Goal: Task Accomplishment & Management: Complete application form

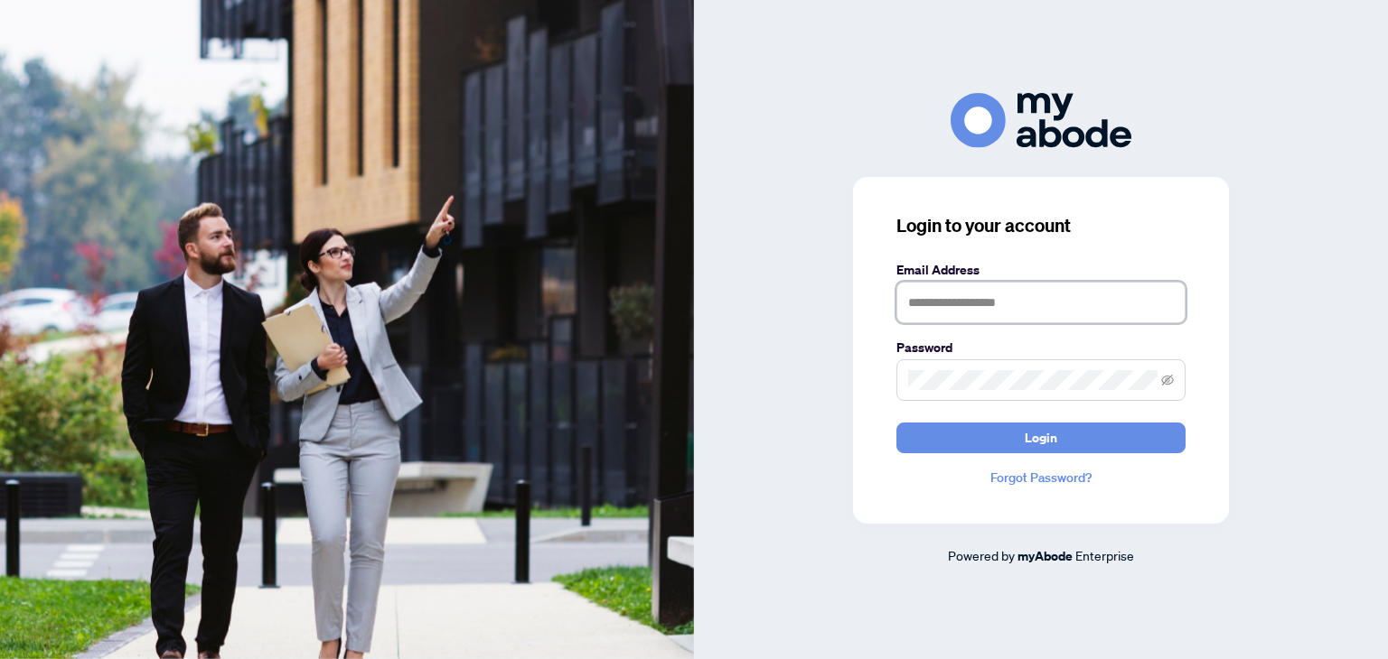
click at [1030, 311] on input "text" at bounding box center [1040, 303] width 289 height 42
type input "**********"
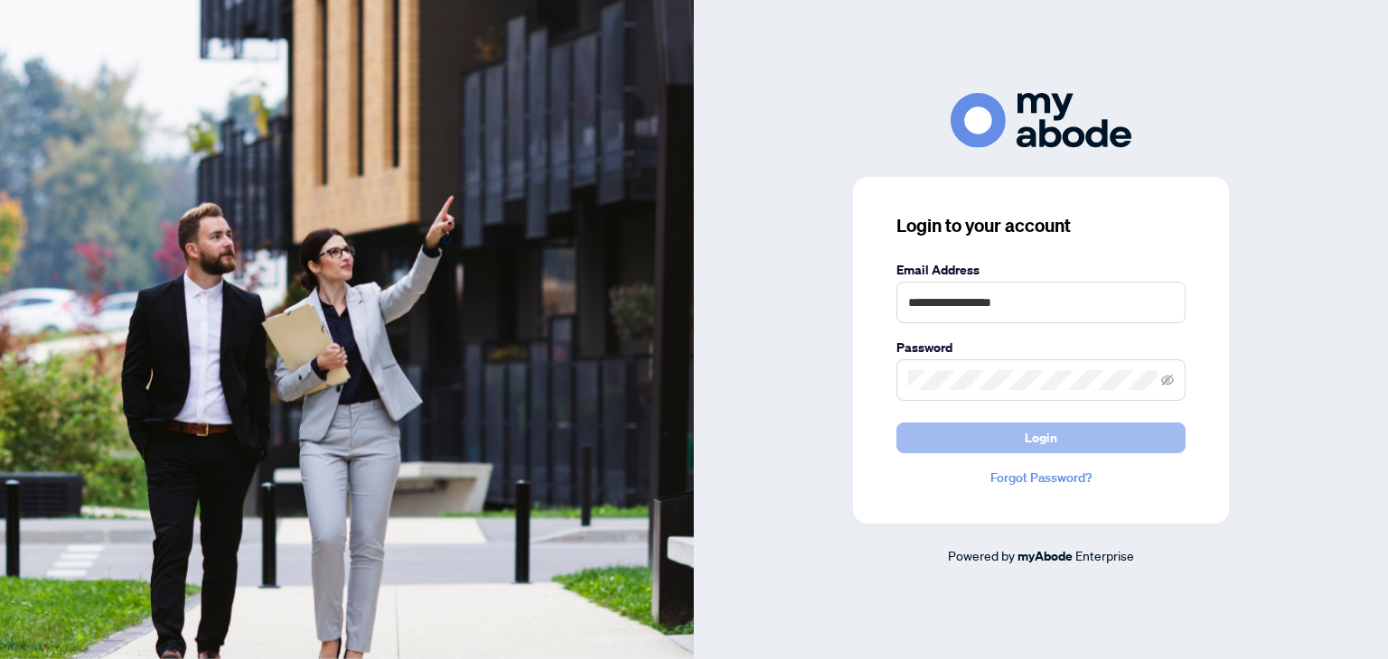
click at [1048, 442] on span "Login" at bounding box center [1040, 438] width 33 height 29
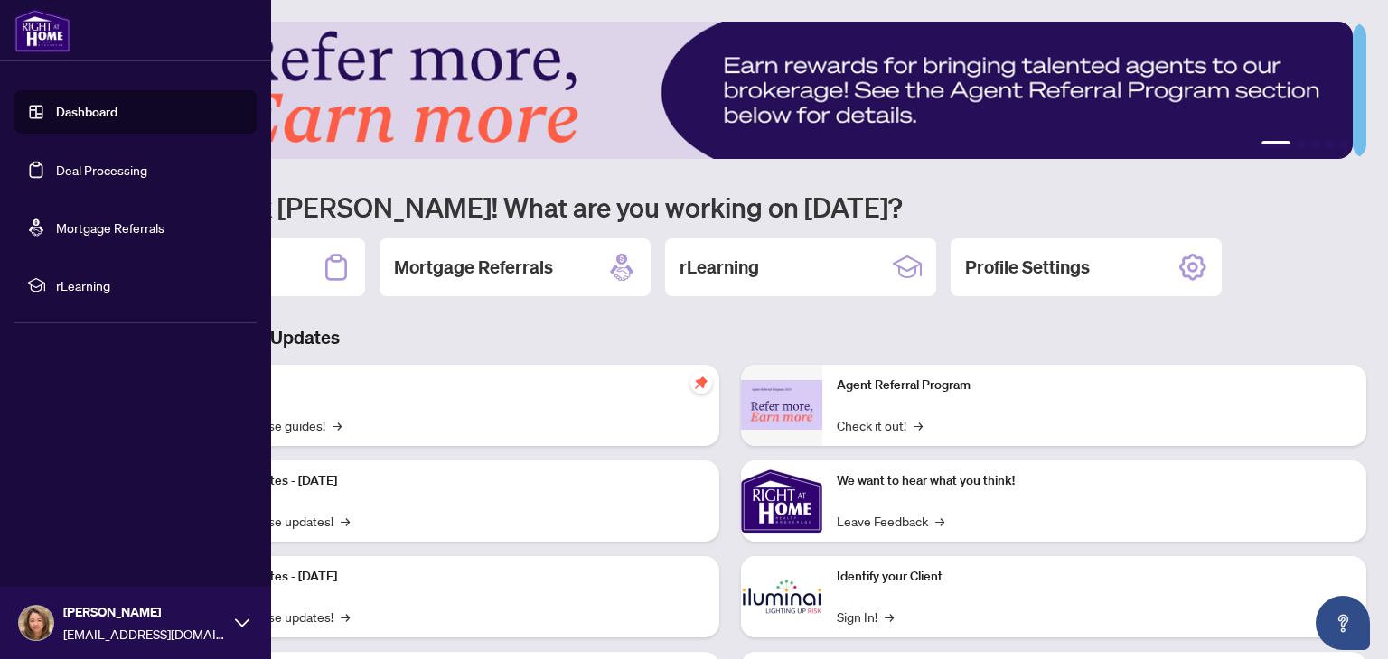
click at [92, 164] on link "Deal Processing" at bounding box center [101, 170] width 91 height 16
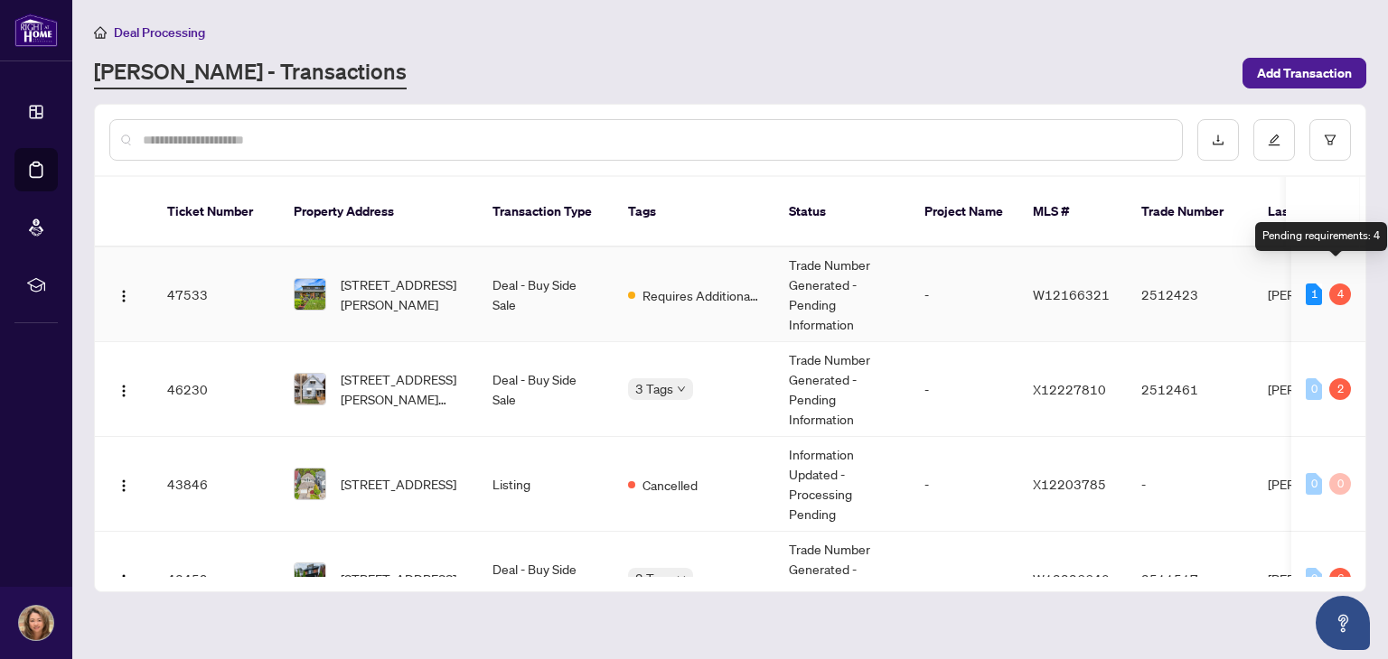
click at [1336, 284] on div "4" at bounding box center [1340, 295] width 22 height 22
click at [1319, 239] on div "Pending requirements: 4" at bounding box center [1321, 236] width 132 height 29
click at [1310, 284] on div "1" at bounding box center [1313, 295] width 16 height 22
click at [566, 299] on td "Deal - Buy Side Sale" at bounding box center [546, 295] width 136 height 95
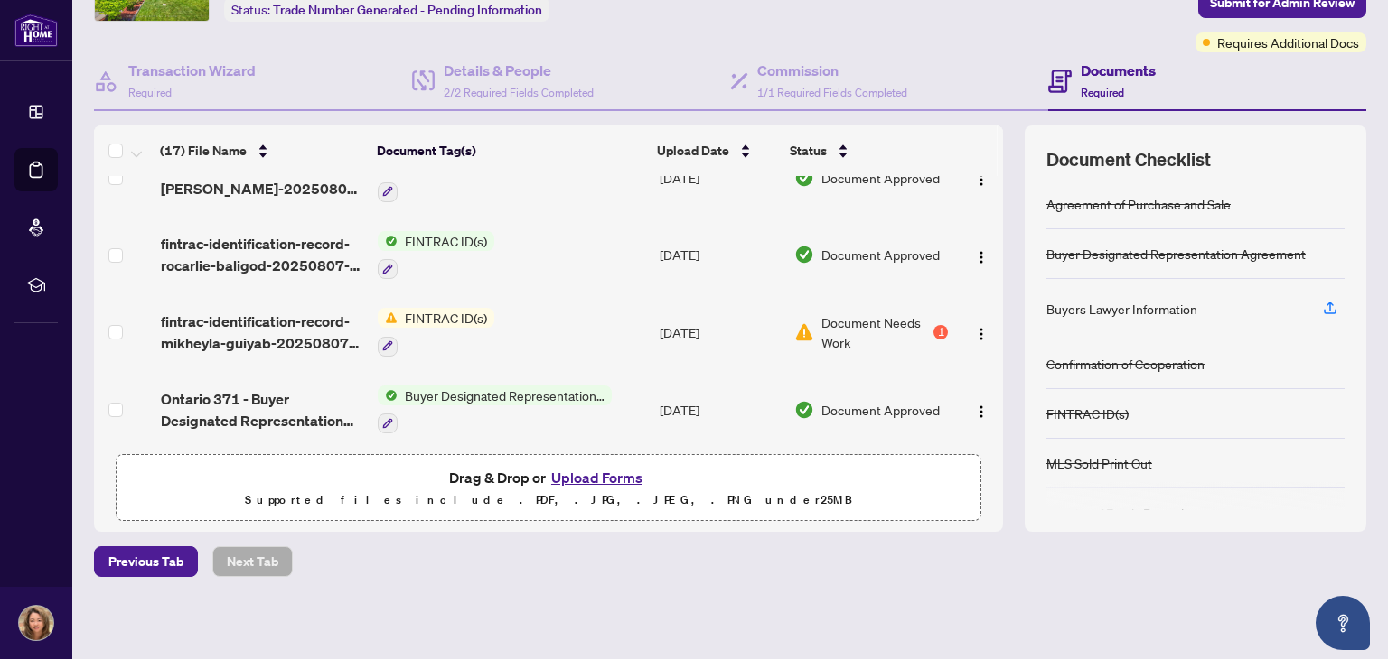
scroll to position [419, 0]
click at [974, 327] on img "button" at bounding box center [981, 334] width 14 height 14
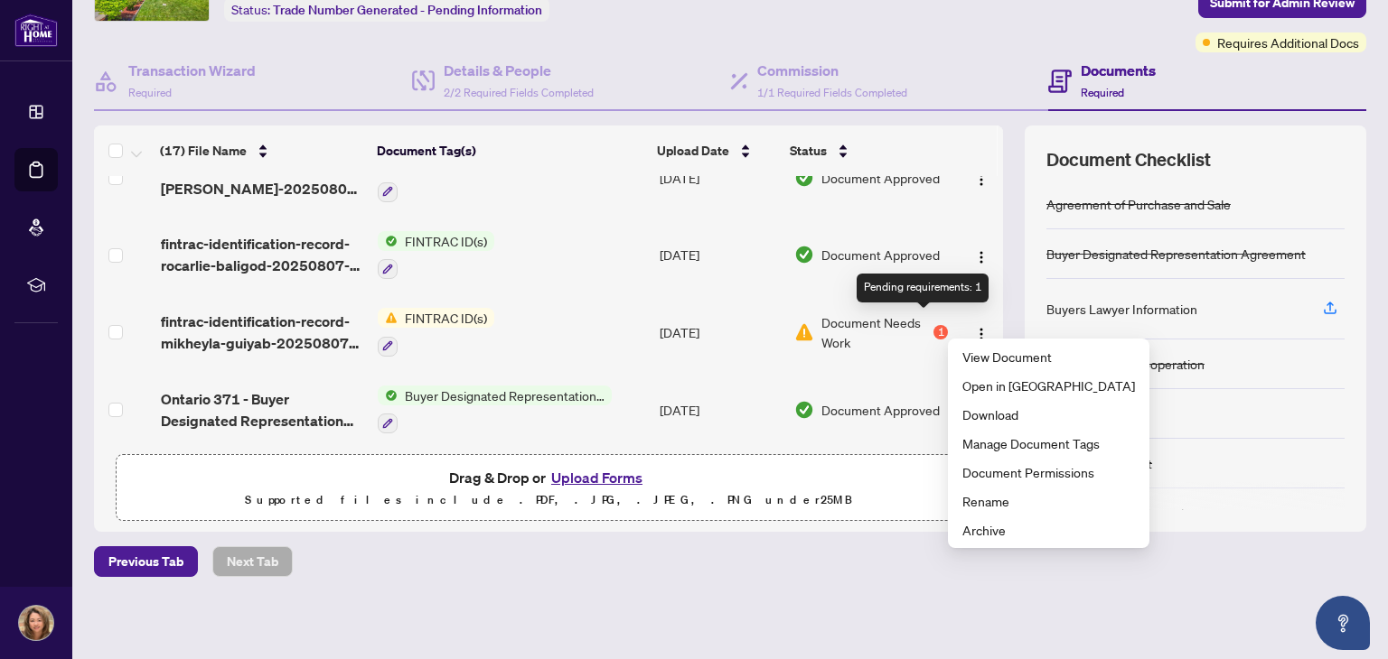
click at [933, 325] on div "1" at bounding box center [940, 332] width 14 height 14
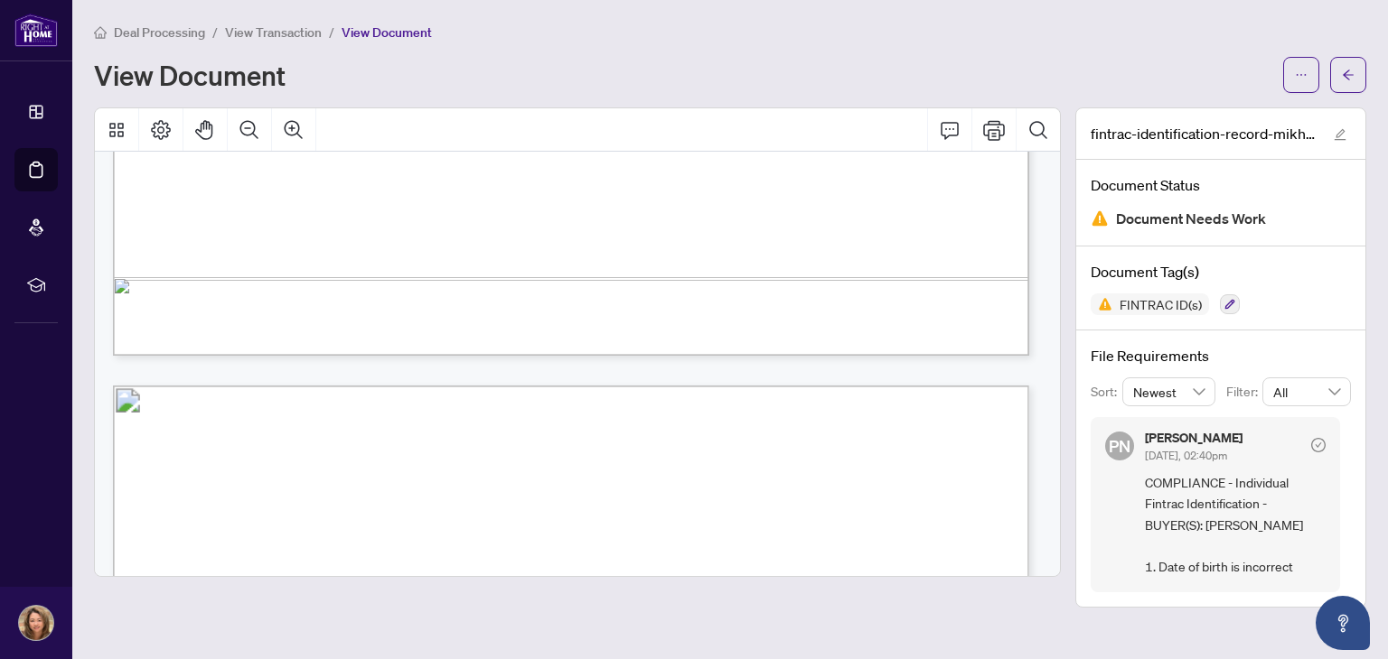
scroll to position [1144, 0]
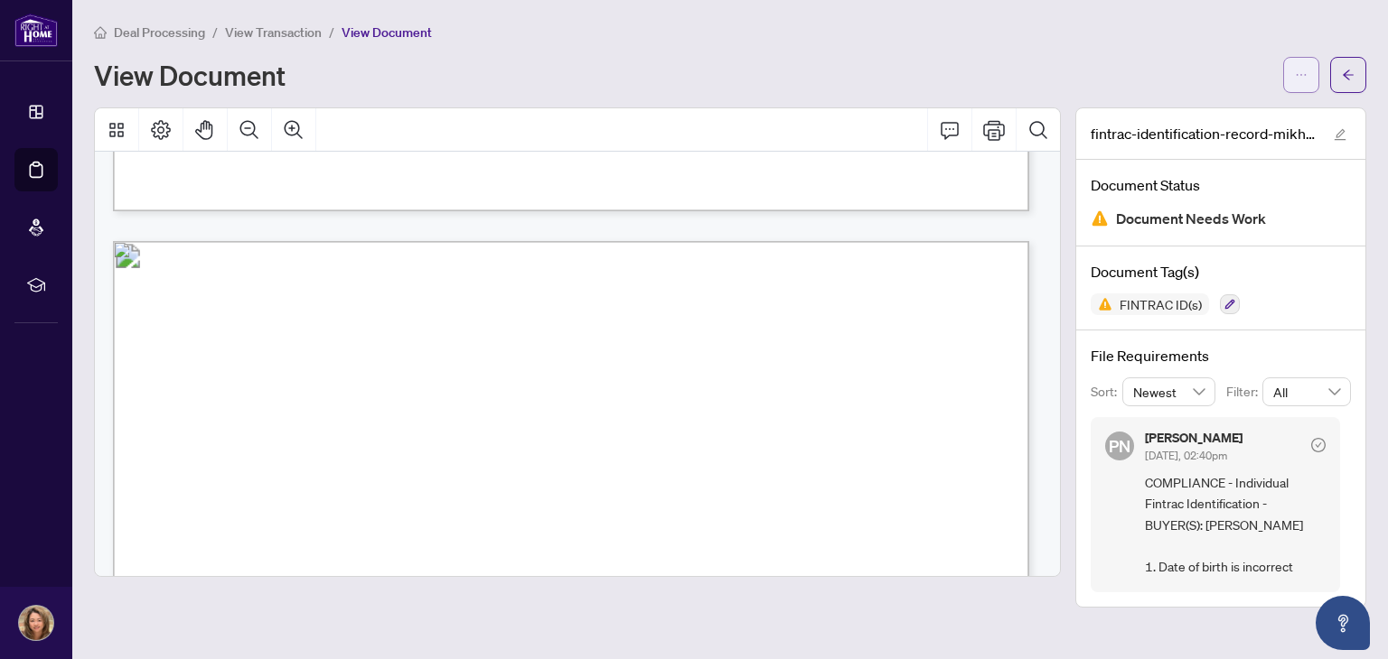
drag, startPoint x: 1322, startPoint y: 66, endPoint x: 1308, endPoint y: 67, distance: 13.6
click at [1308, 67] on div at bounding box center [1324, 75] width 83 height 36
click at [1308, 67] on button "button" at bounding box center [1301, 75] width 36 height 36
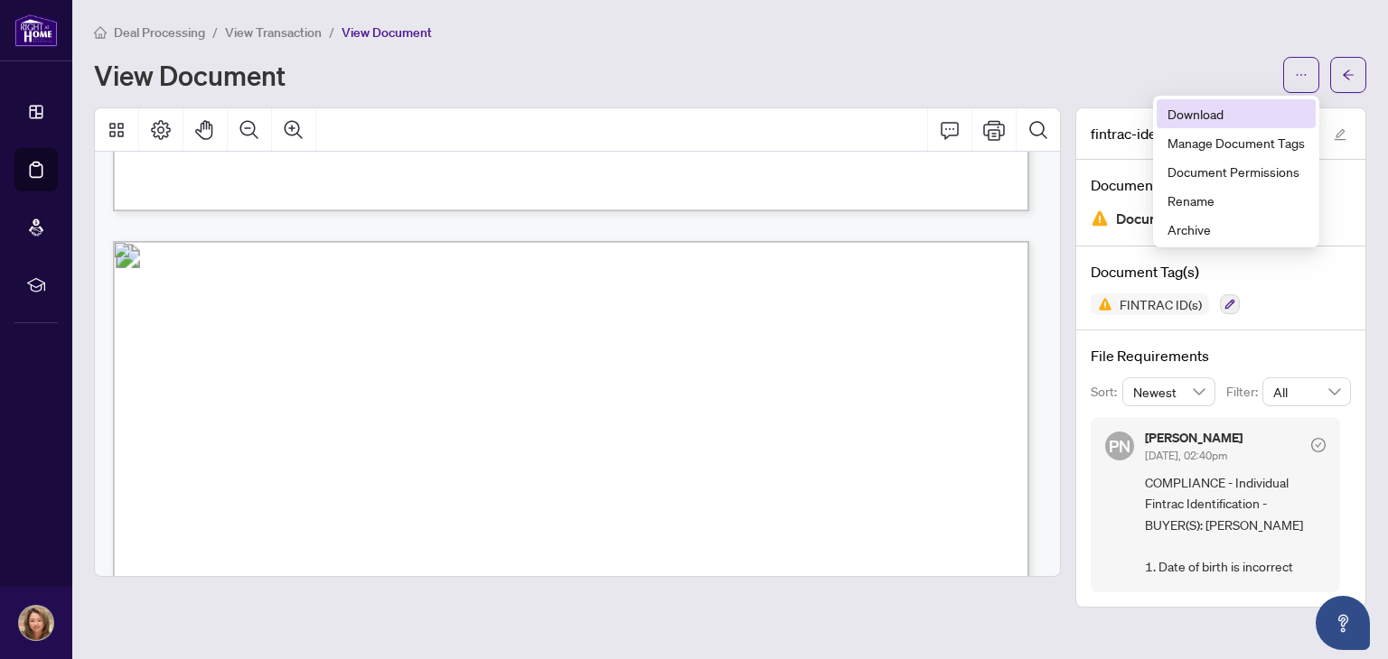
click at [1192, 114] on span "Download" at bounding box center [1235, 114] width 137 height 20
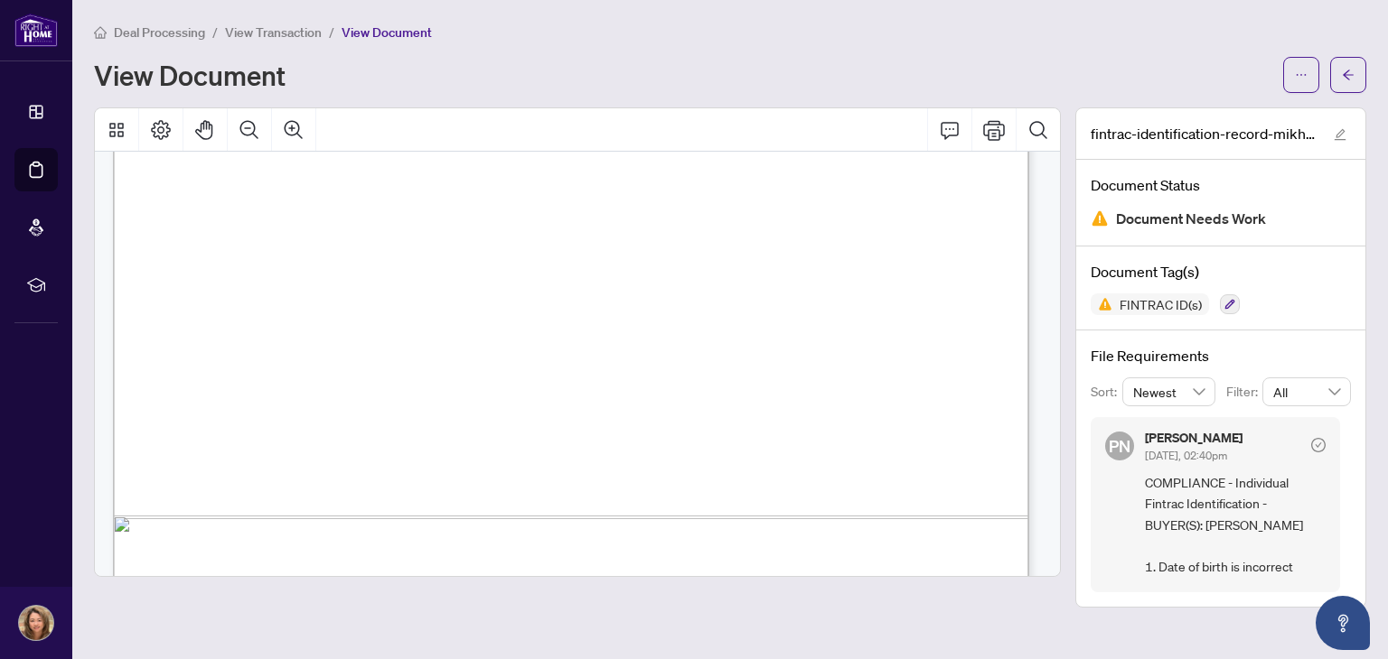
scroll to position [760, 0]
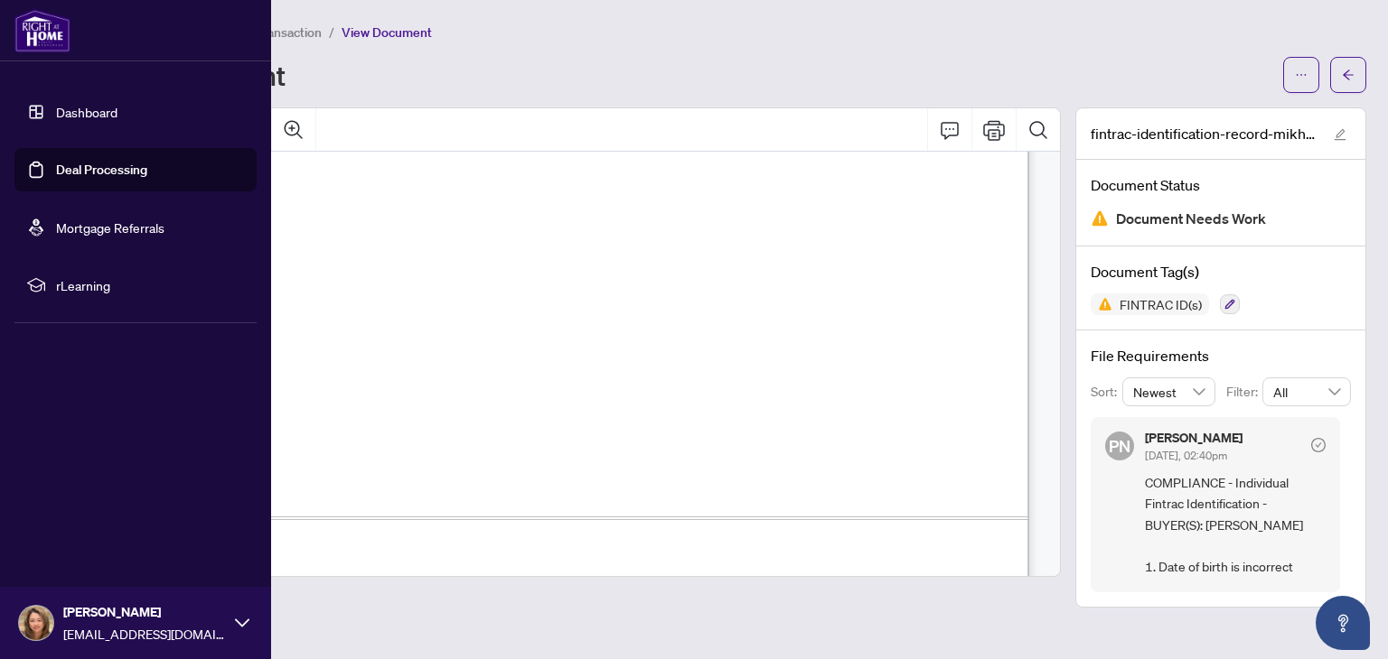
click at [116, 178] on link "Deal Processing" at bounding box center [101, 170] width 91 height 16
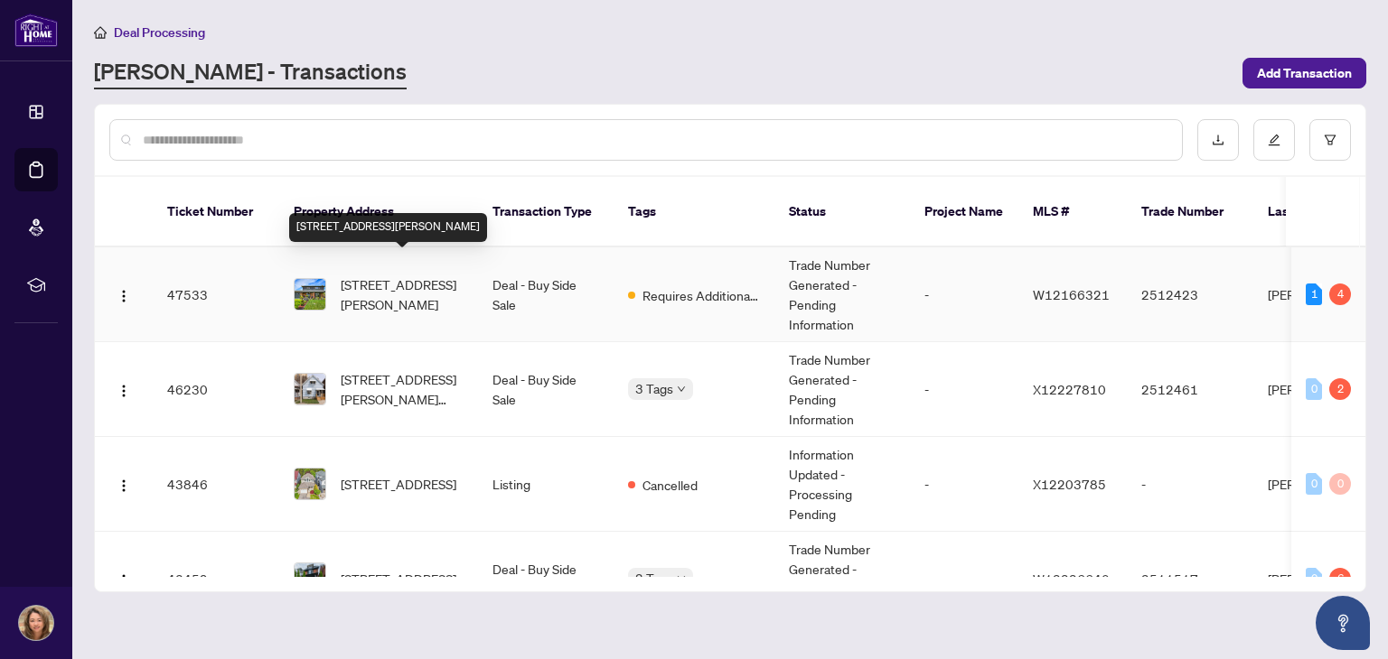
click at [385, 276] on span "[STREET_ADDRESS][PERSON_NAME]" at bounding box center [402, 295] width 123 height 40
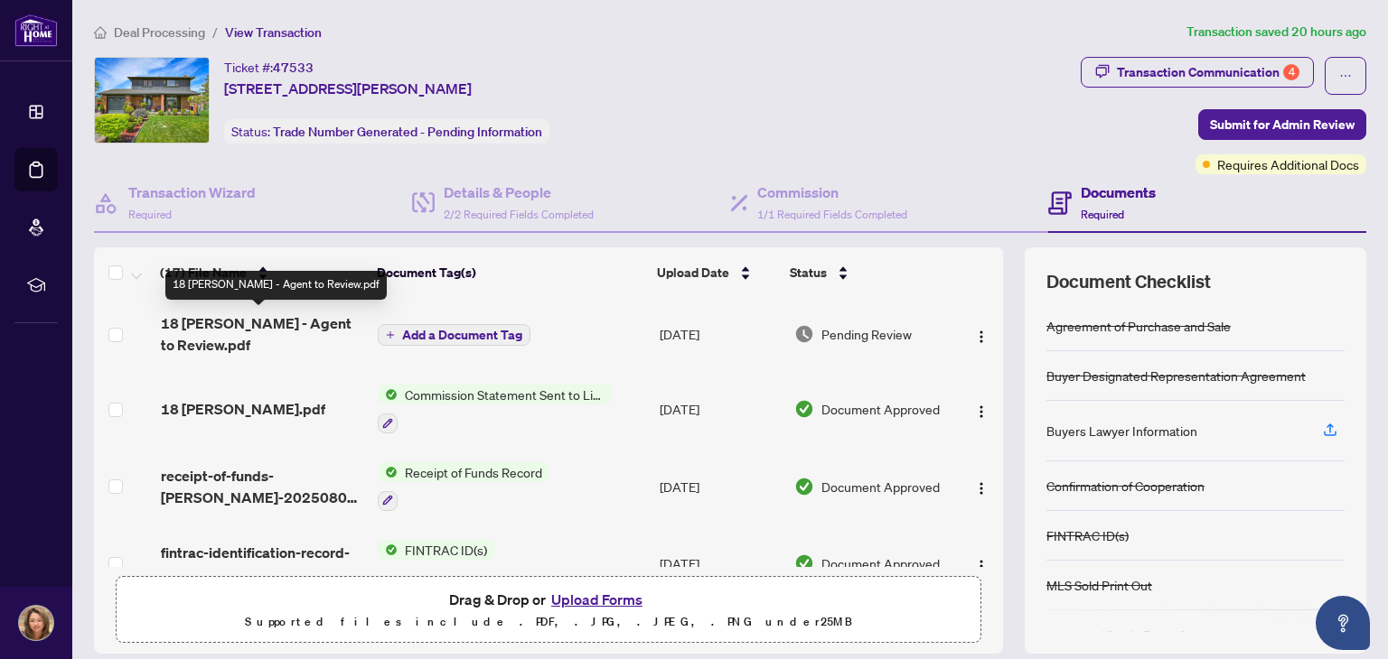
click at [251, 322] on span "18 [PERSON_NAME] - Agent to Review.pdf" at bounding box center [262, 334] width 203 height 43
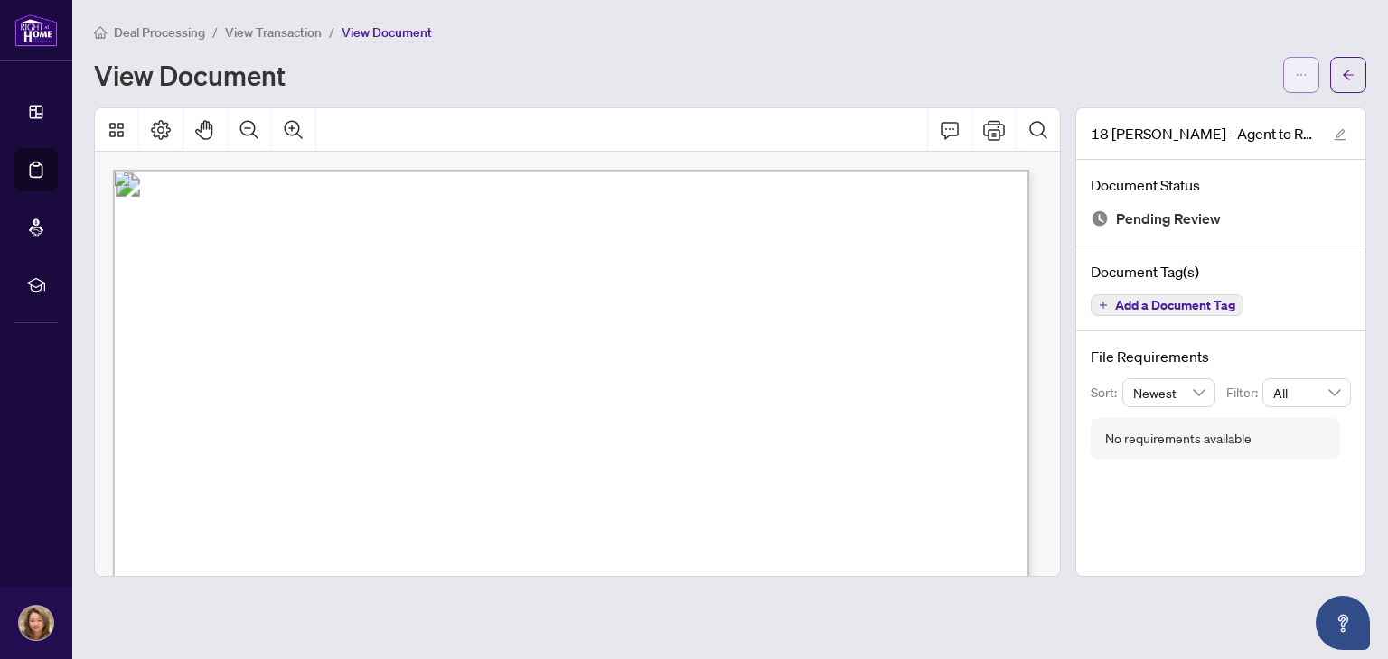
click at [1301, 73] on icon "ellipsis" at bounding box center [1300, 75] width 13 height 13
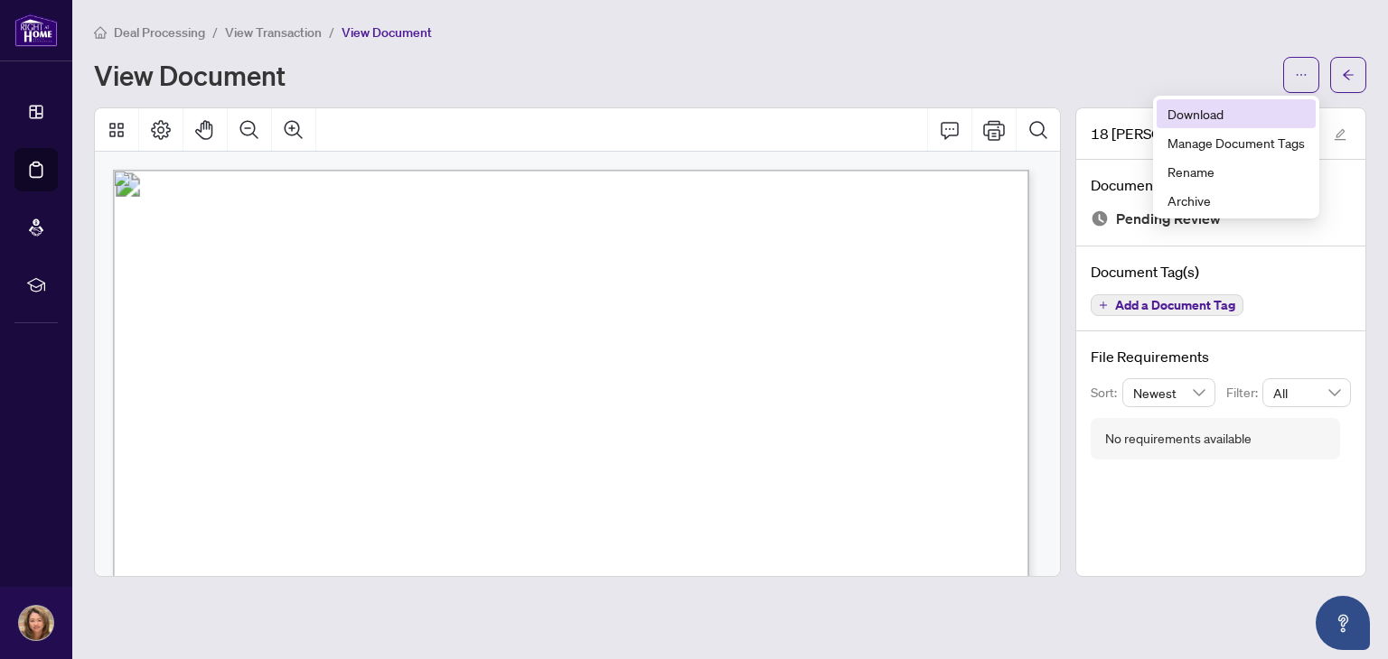
click at [1260, 116] on span "Download" at bounding box center [1235, 114] width 137 height 20
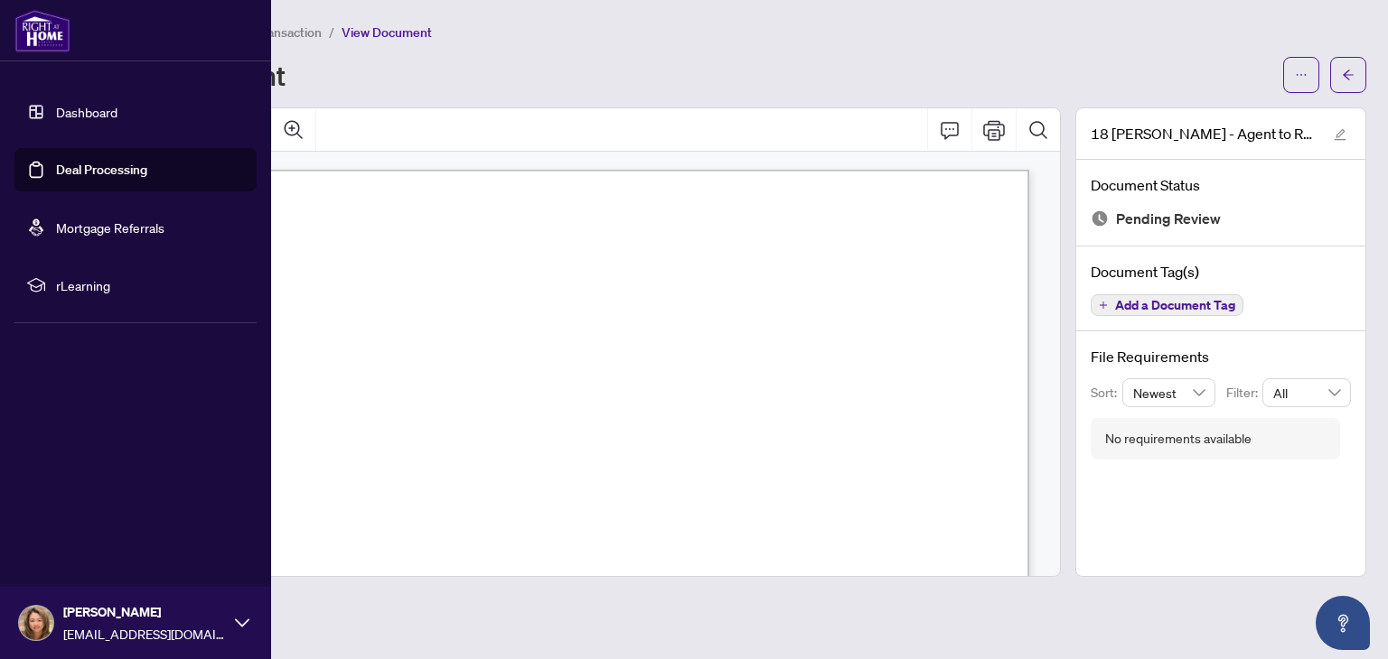
click at [87, 163] on link "Deal Processing" at bounding box center [101, 170] width 91 height 16
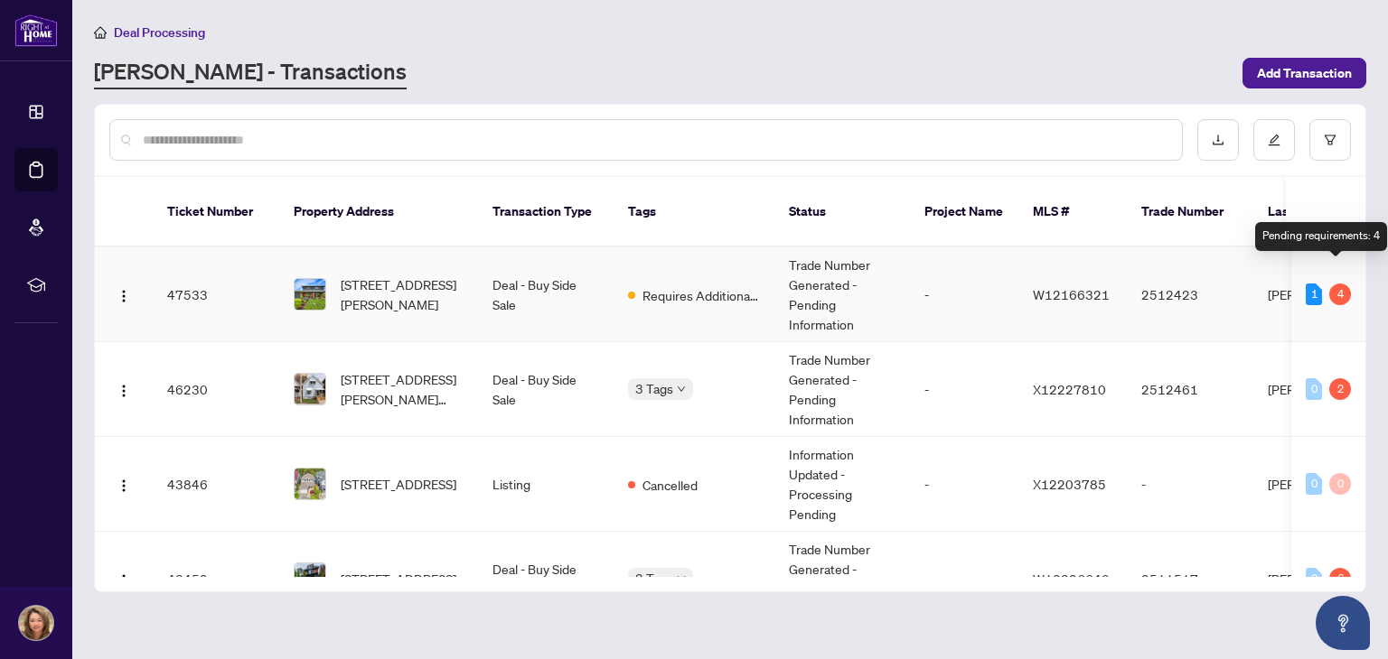
click at [1325, 237] on div "Pending requirements: 4" at bounding box center [1321, 236] width 132 height 29
click at [1332, 284] on div "4" at bounding box center [1340, 295] width 22 height 22
click at [1269, 203] on th "Last Updated By" at bounding box center [1321, 212] width 136 height 70
click at [814, 287] on td "Trade Number Generated - Pending Information" at bounding box center [842, 295] width 136 height 95
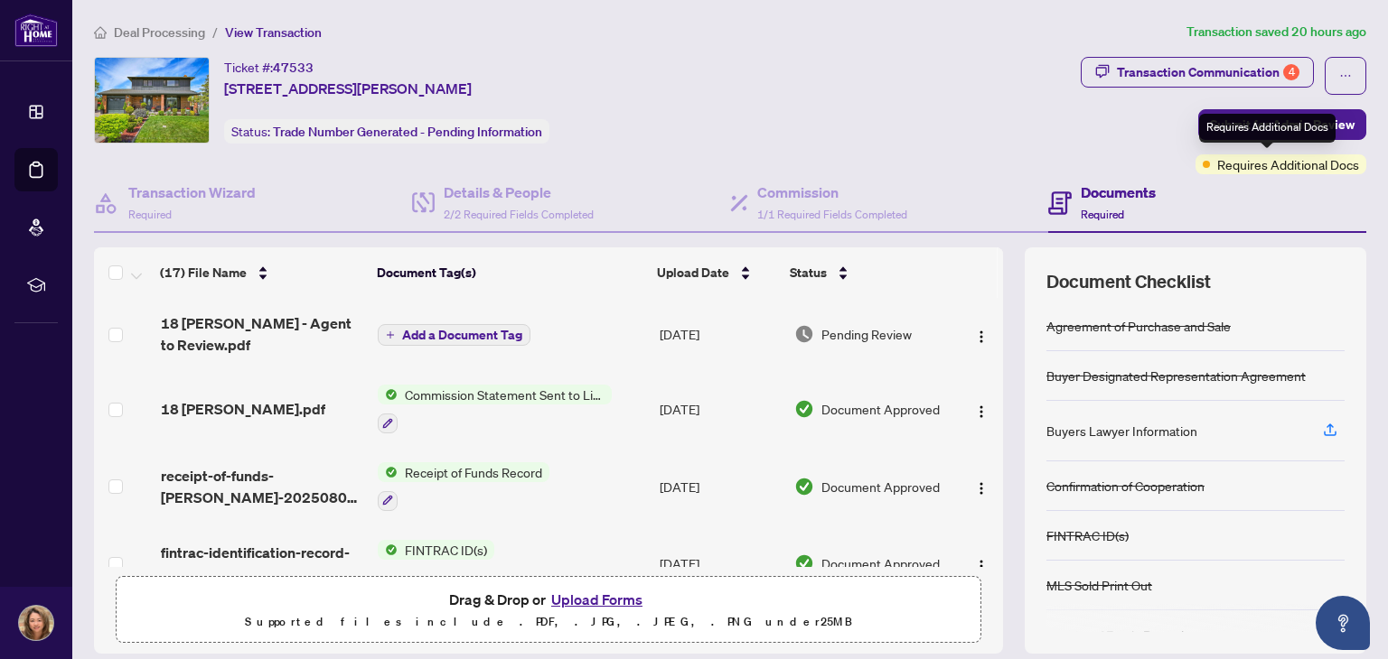
click at [1239, 160] on span "Requires Additional Docs" at bounding box center [1288, 164] width 142 height 20
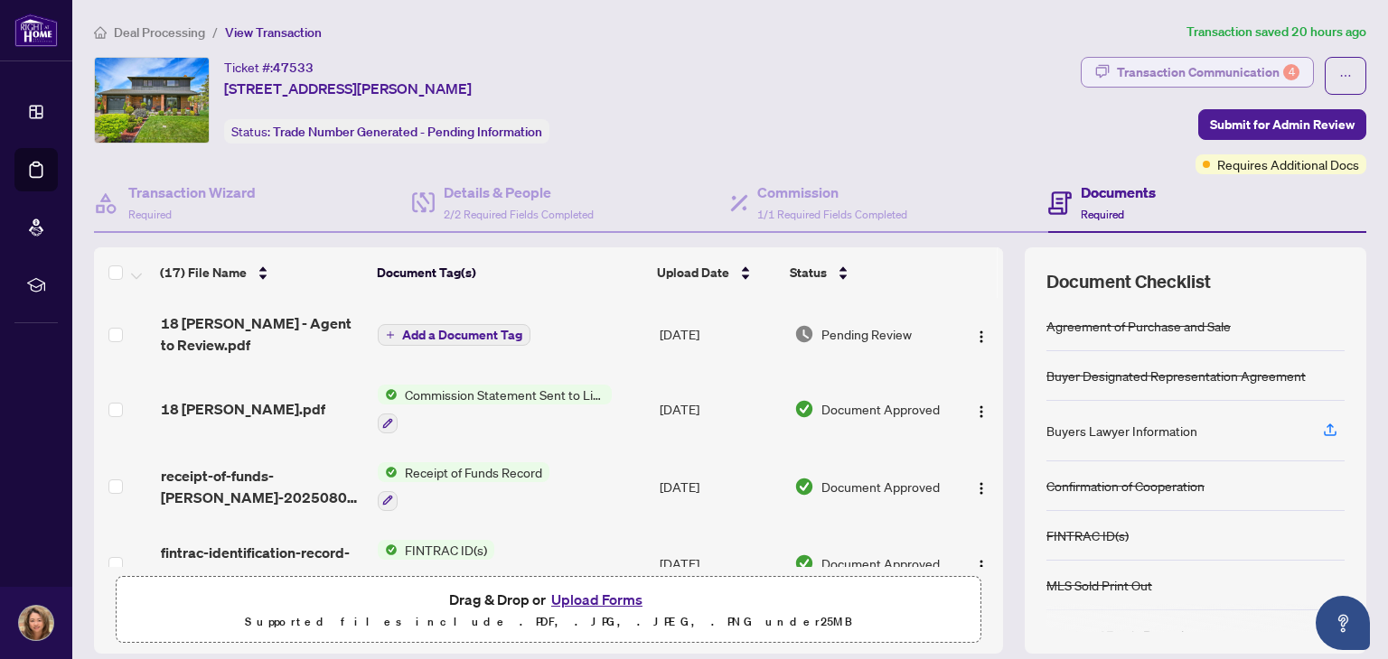
click at [1266, 70] on div "Transaction Communication 4" at bounding box center [1208, 72] width 182 height 29
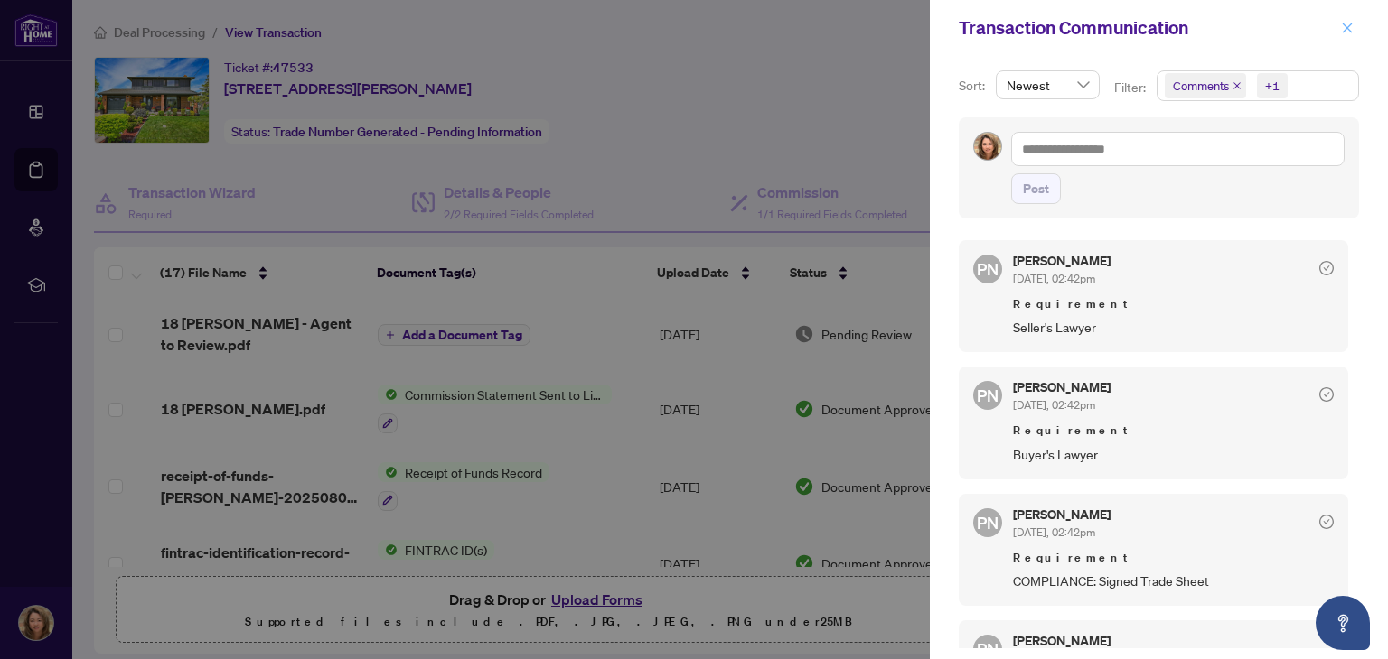
click at [1343, 28] on icon "close" at bounding box center [1347, 28] width 13 height 13
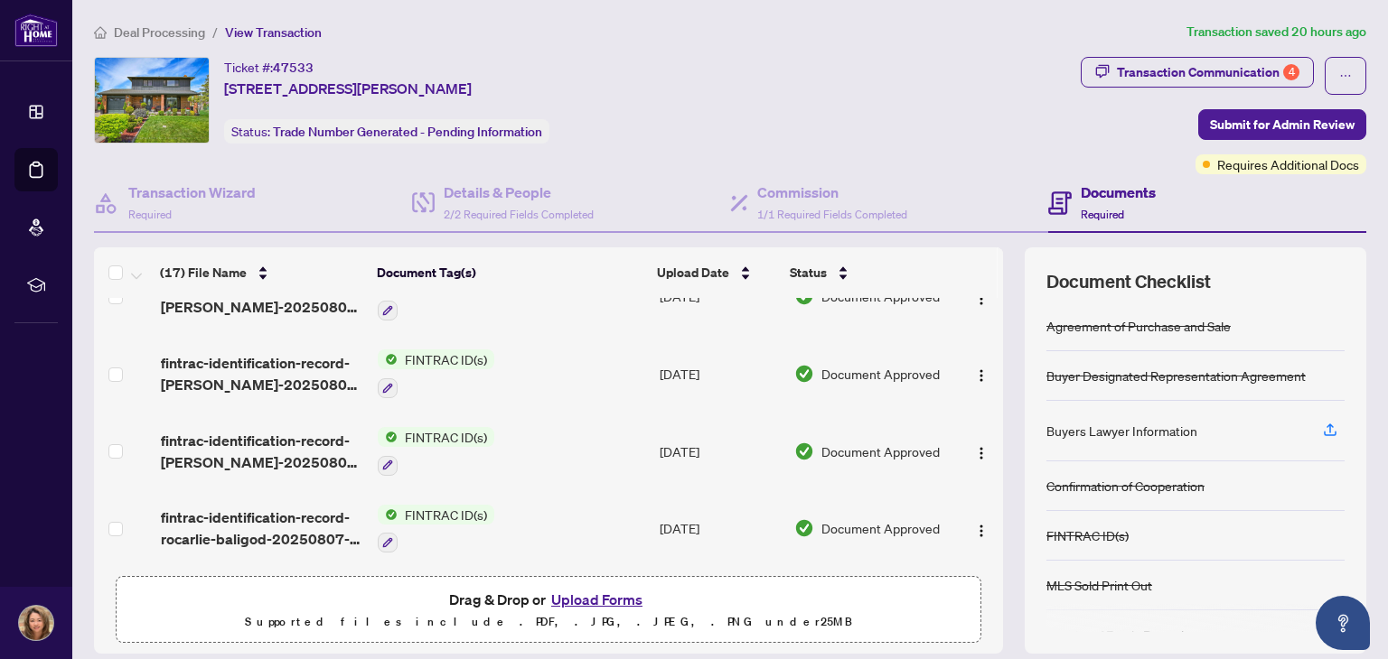
scroll to position [283, 0]
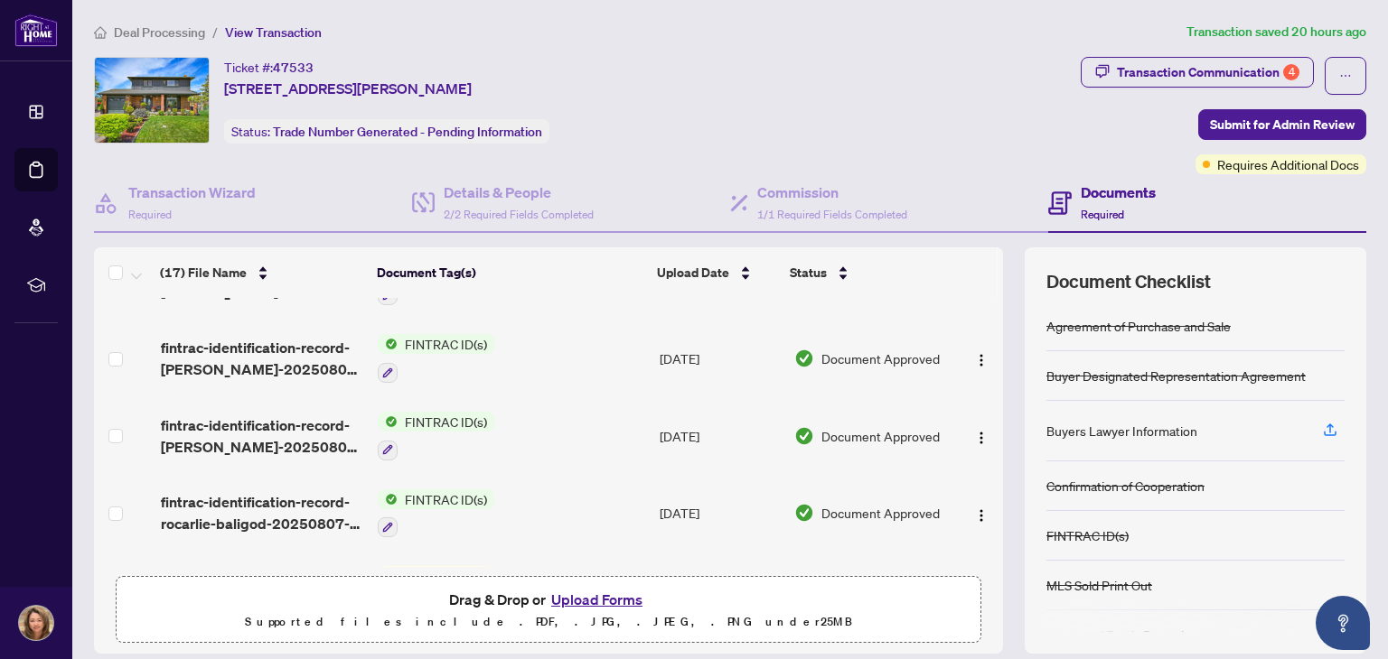
click at [594, 600] on button "Upload Forms" at bounding box center [597, 599] width 102 height 23
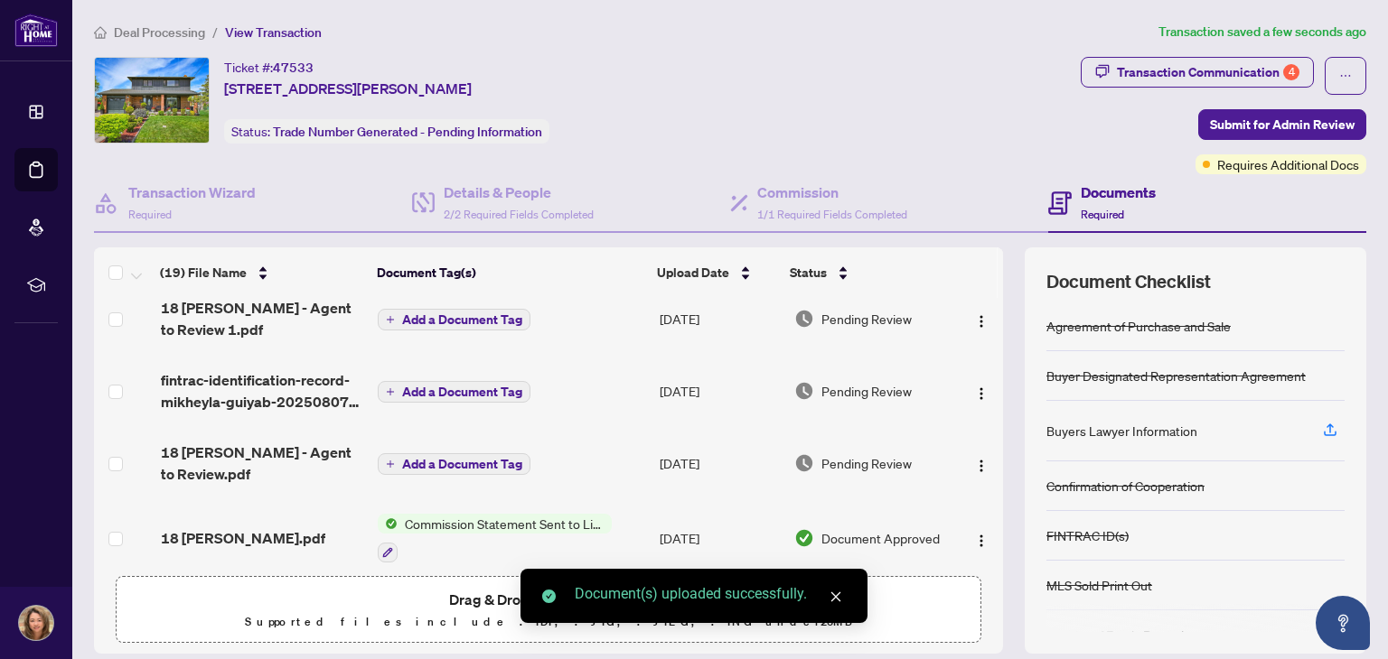
scroll to position [0, 0]
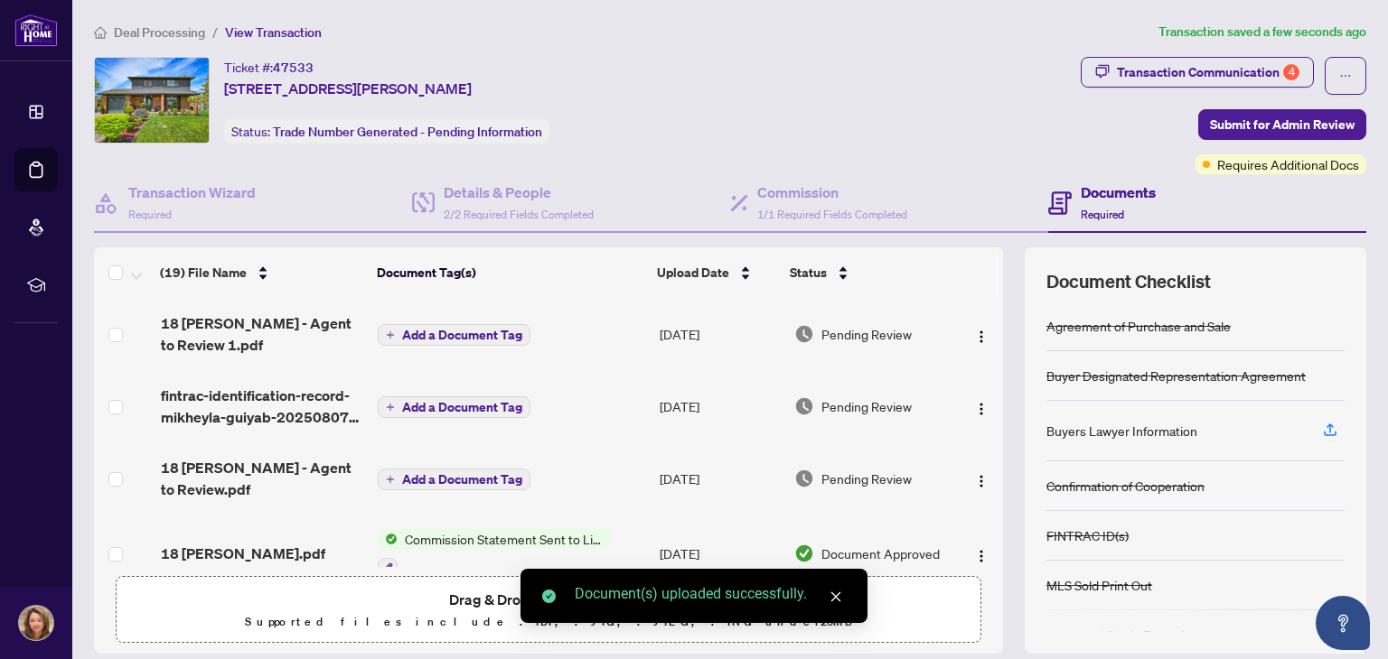
click at [446, 329] on span "Add a Document Tag" at bounding box center [462, 335] width 120 height 13
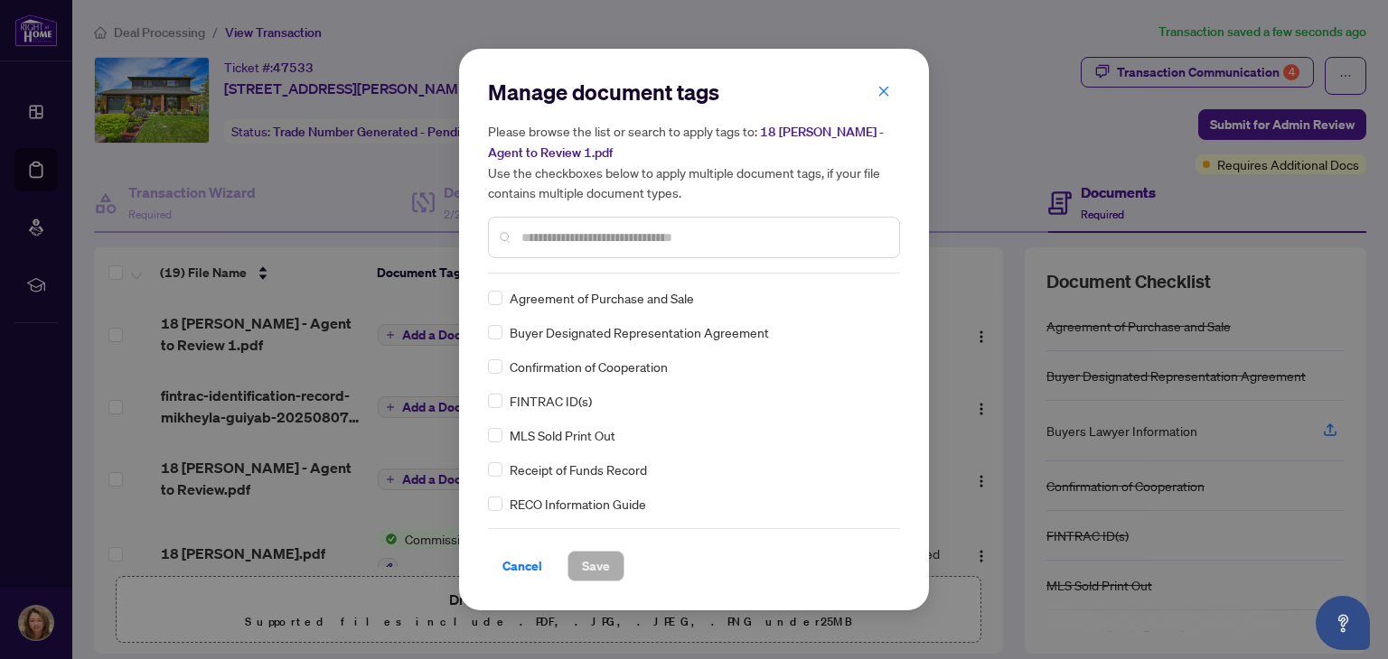
click at [627, 271] on div "Manage document tags Please browse the list or search to apply tags to: 18 Kinn…" at bounding box center [694, 176] width 412 height 196
click at [653, 236] on input "text" at bounding box center [702, 238] width 363 height 20
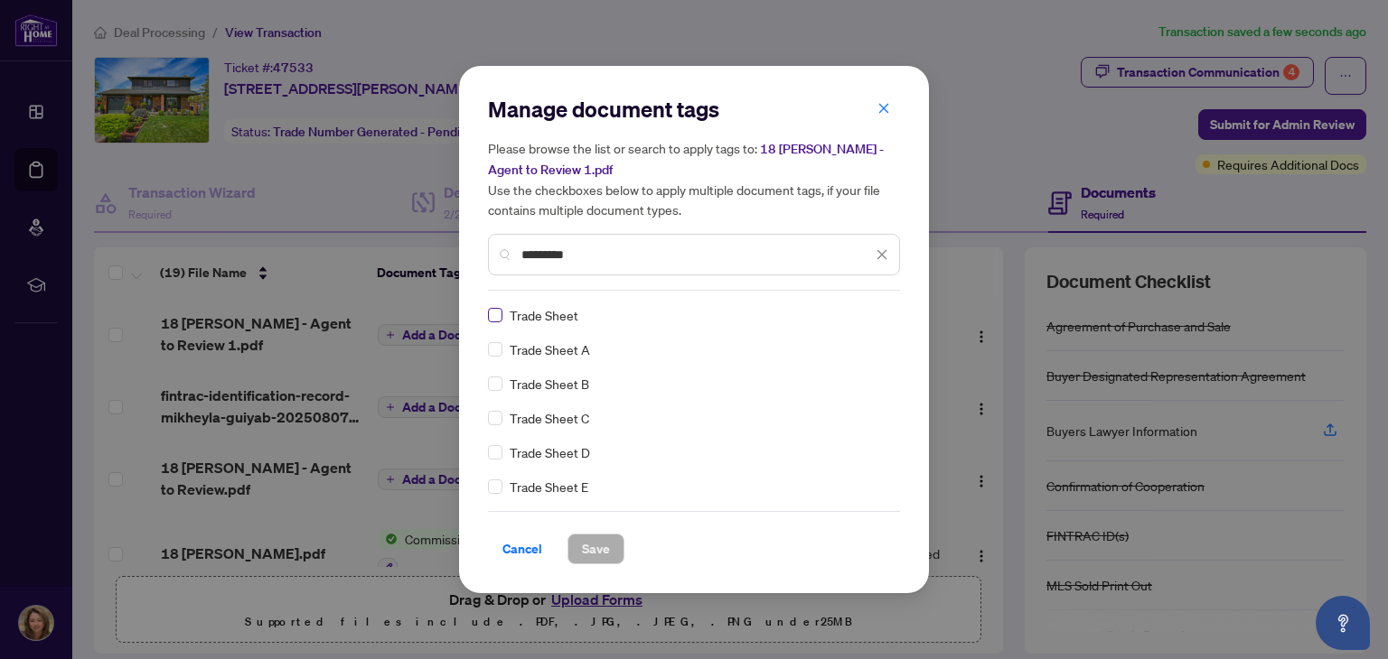
type input "*********"
click at [594, 549] on span "Save" at bounding box center [596, 549] width 28 height 29
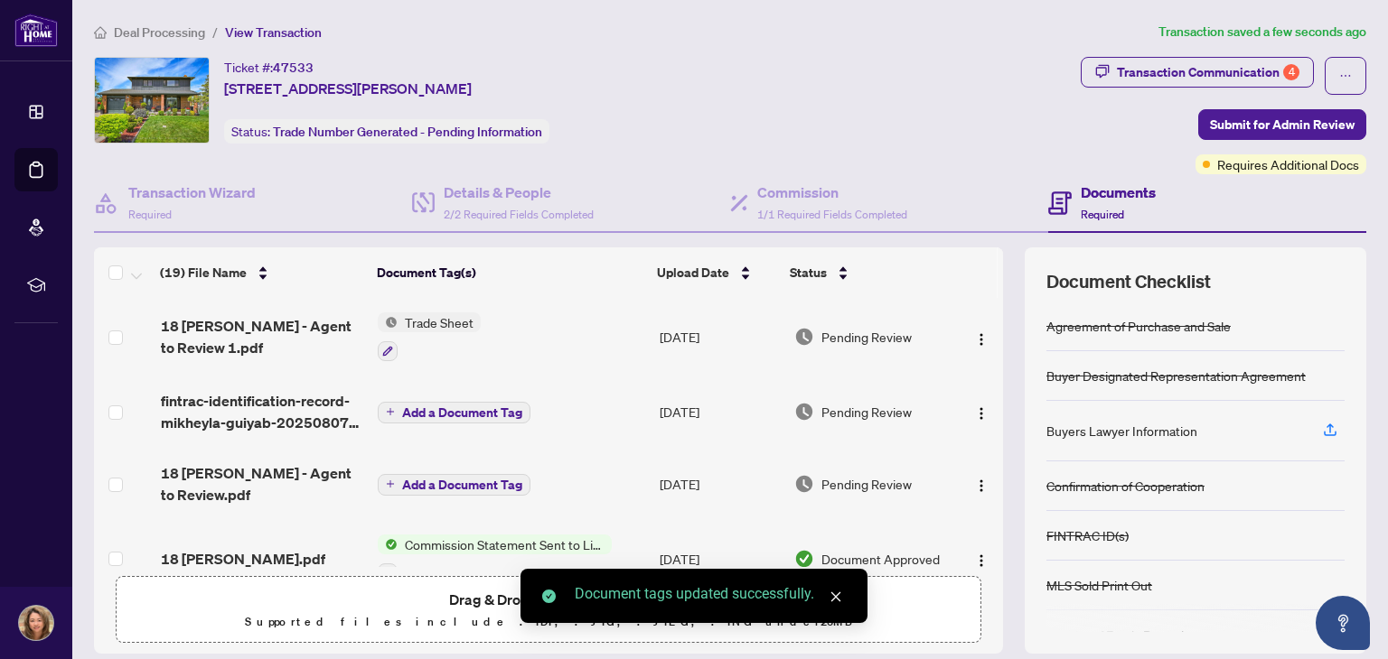
click at [423, 407] on span "Add a Document Tag" at bounding box center [462, 413] width 120 height 13
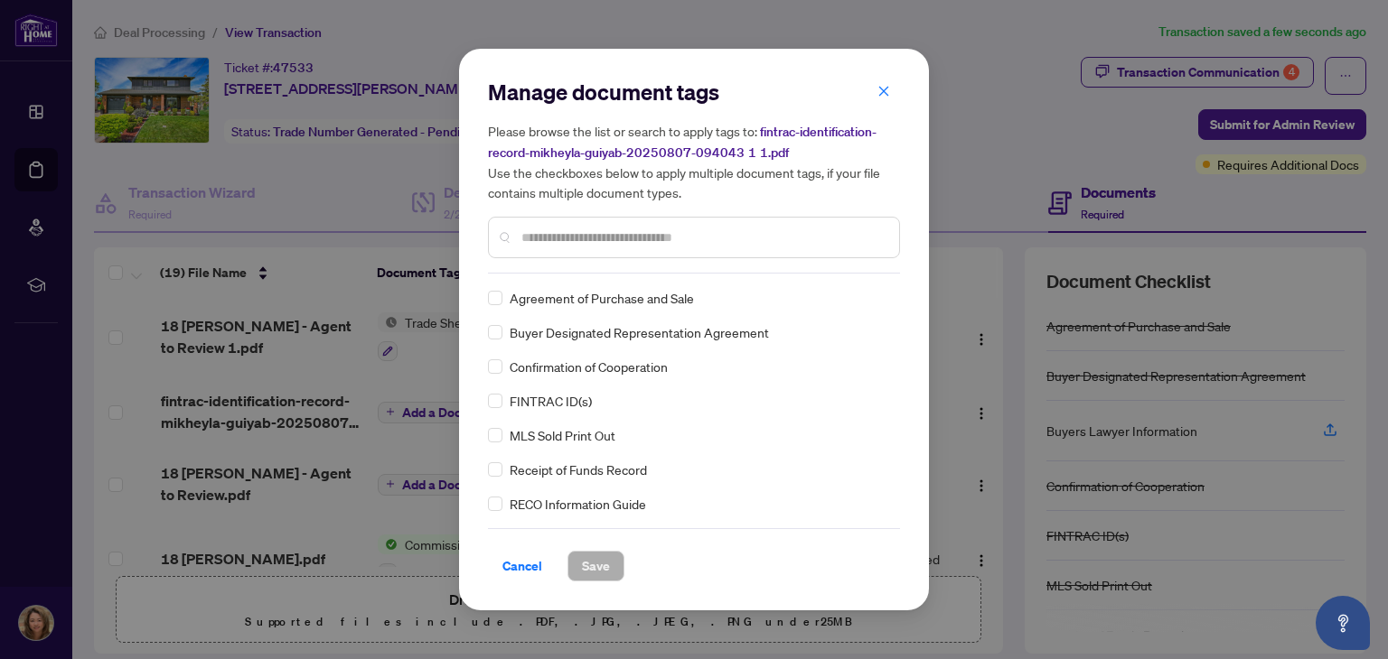
click at [694, 234] on input "text" at bounding box center [702, 238] width 363 height 20
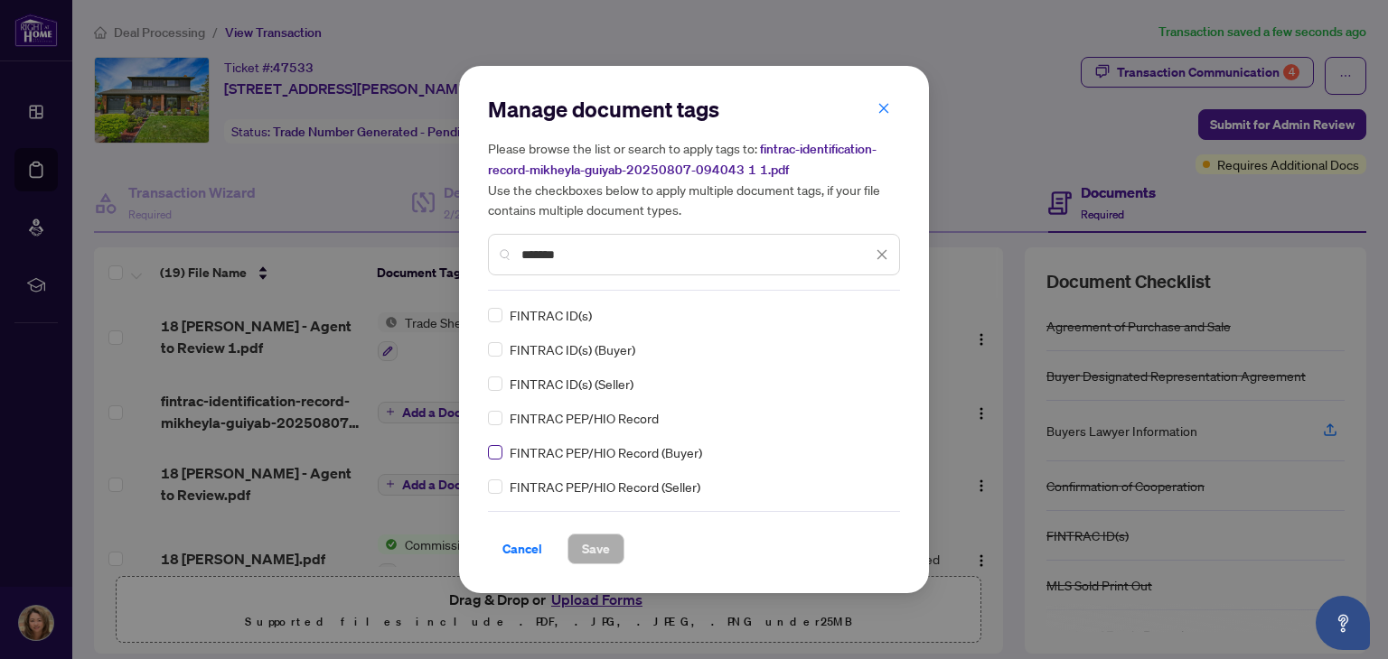
type input "*******"
click at [603, 560] on span "Save" at bounding box center [596, 549] width 28 height 29
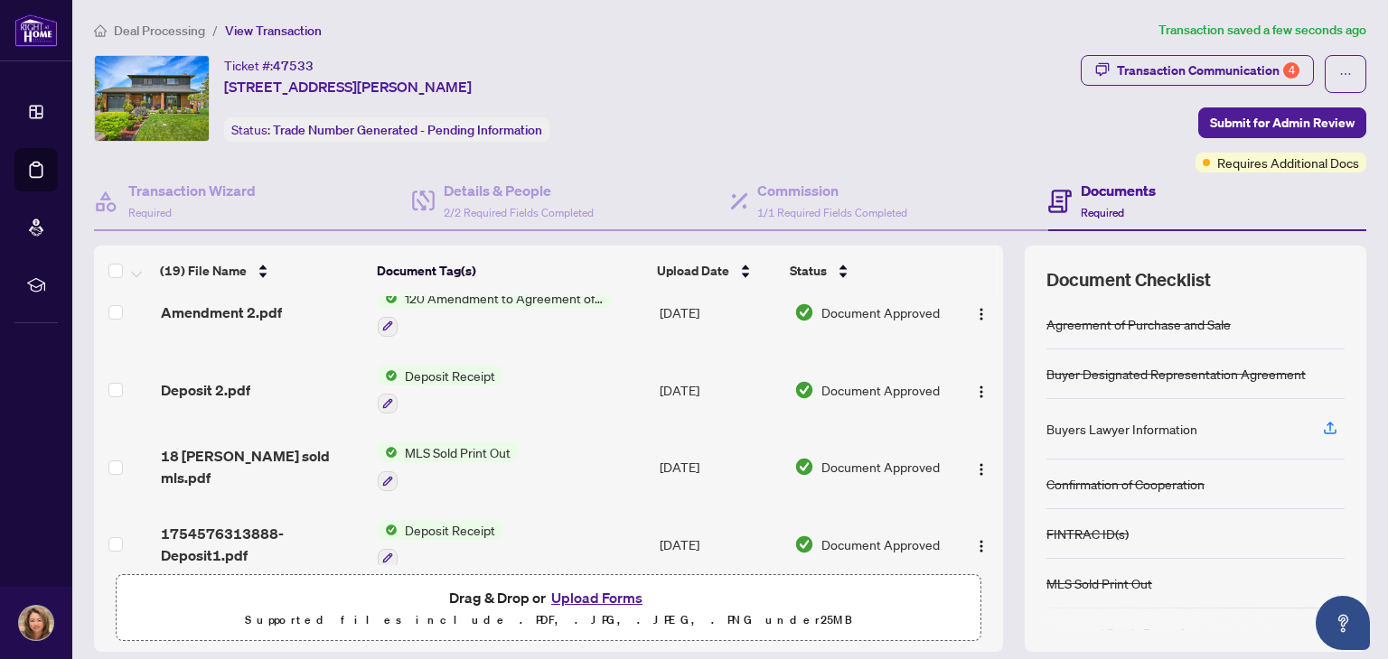
scroll to position [4, 0]
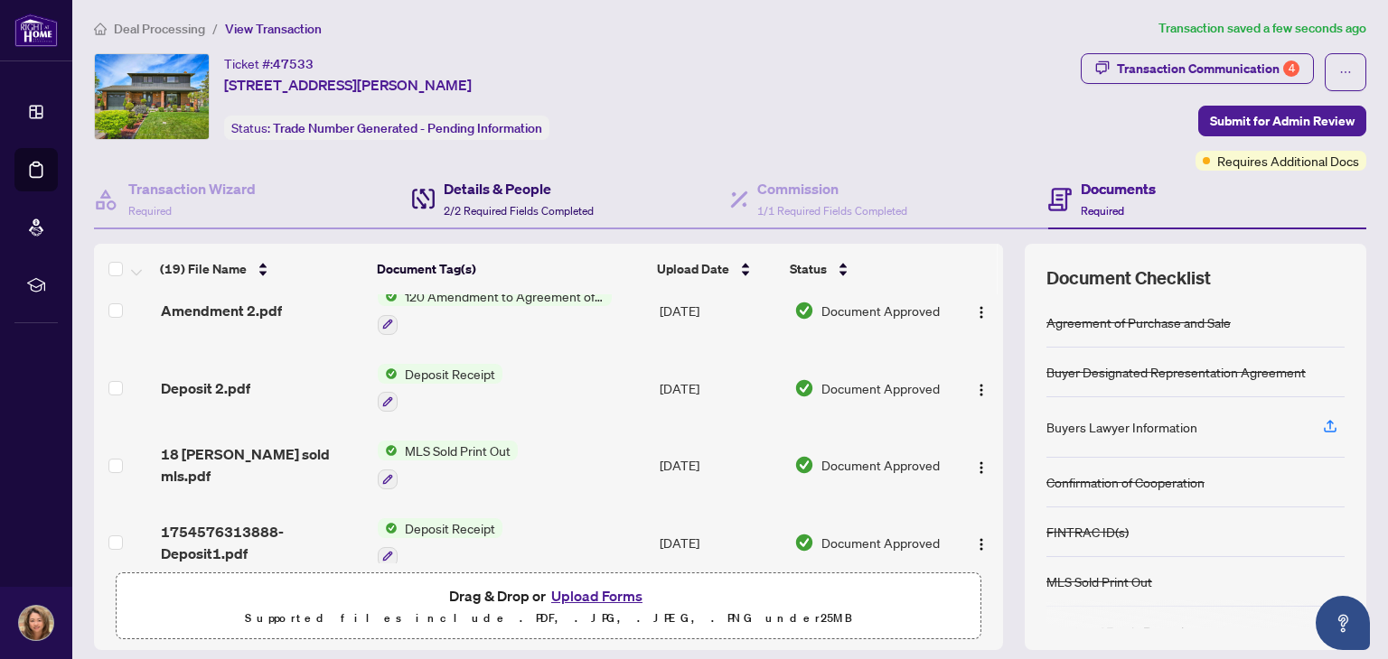
click at [484, 195] on h4 "Details & People" at bounding box center [519, 189] width 150 height 22
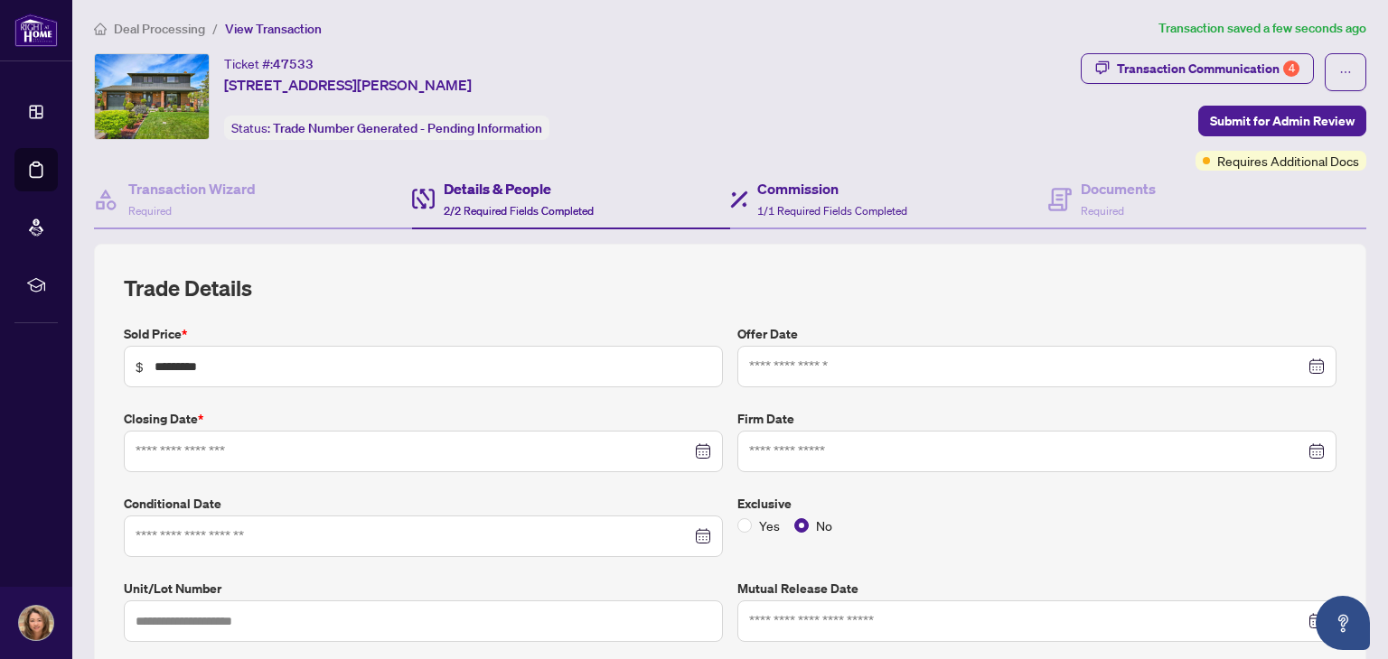
type input "**********"
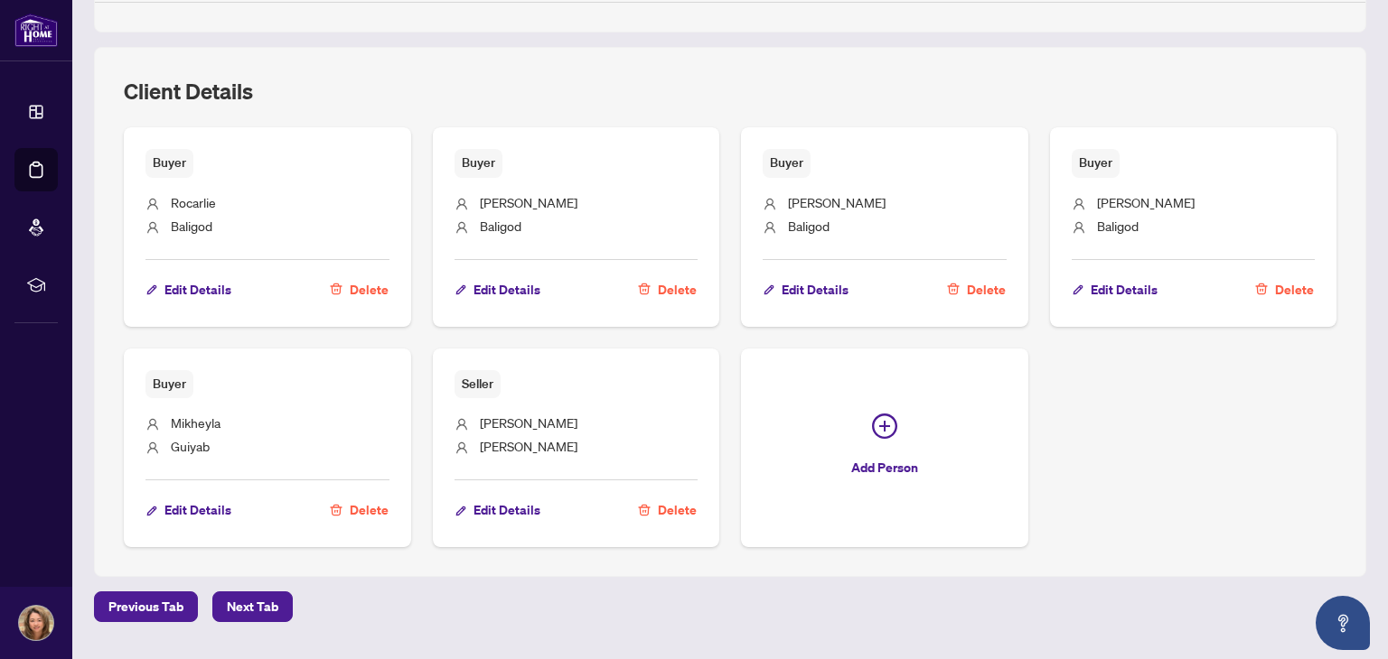
scroll to position [1061, 0]
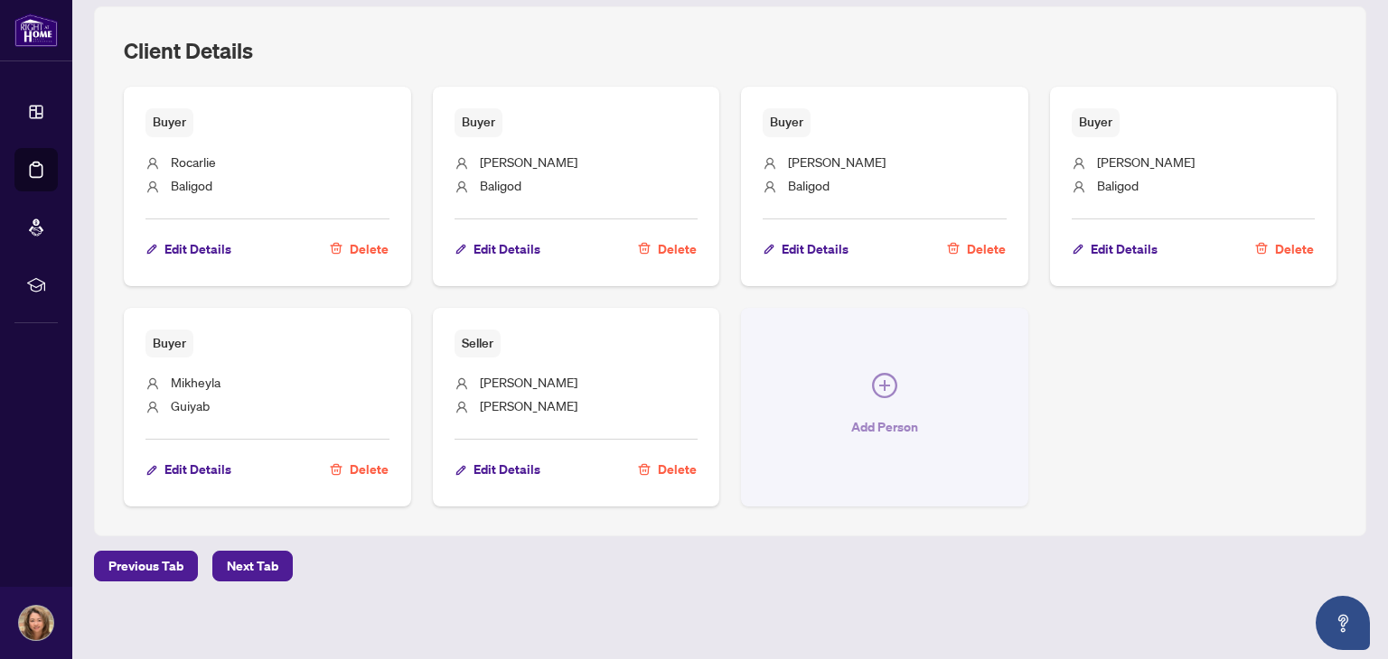
click at [879, 387] on icon "plus-circle" at bounding box center [884, 385] width 25 height 25
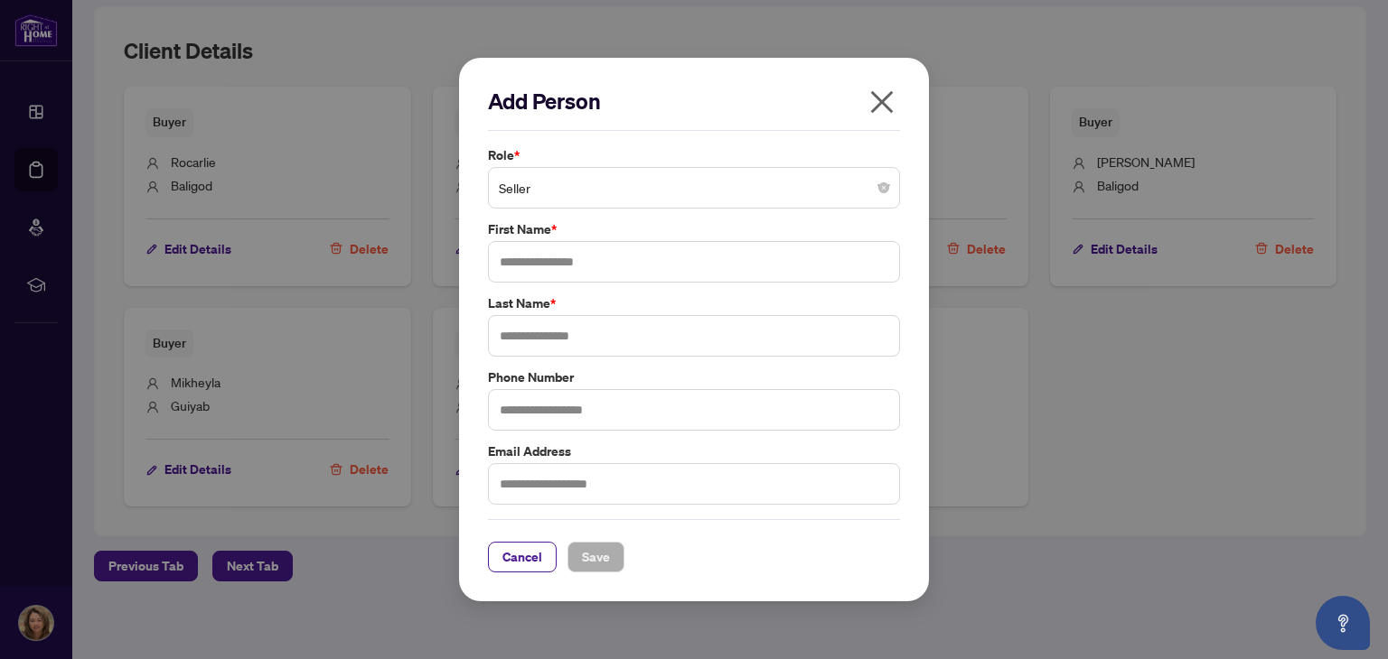
click at [792, 195] on span "Seller" at bounding box center [694, 188] width 390 height 34
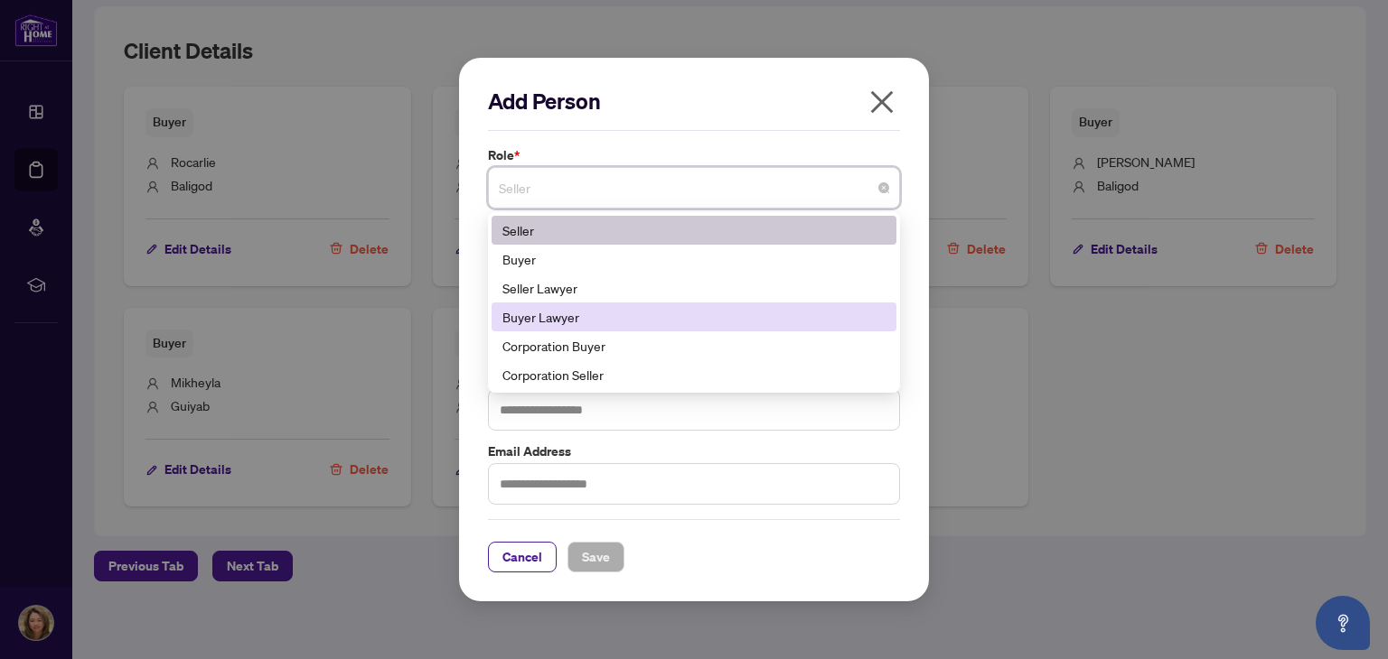
click at [748, 322] on div "Buyer Lawyer" at bounding box center [693, 317] width 383 height 20
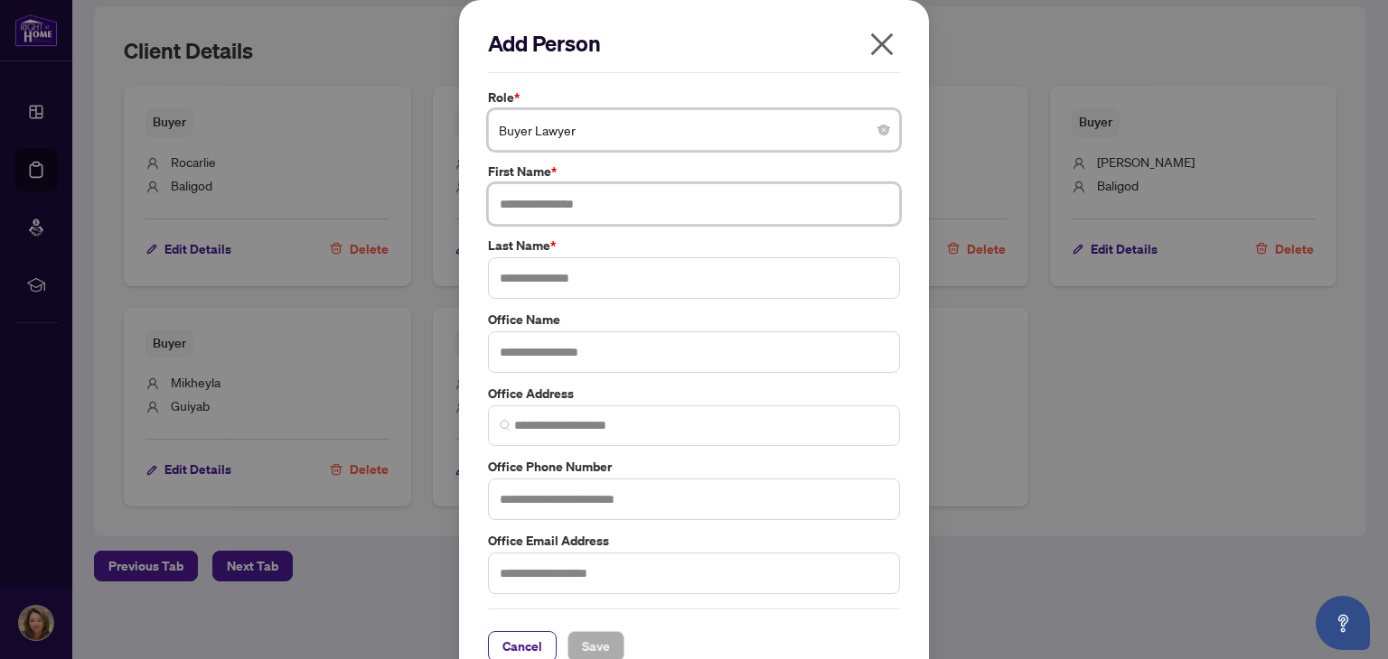
click at [687, 210] on input "text" at bounding box center [694, 204] width 412 height 42
type input "****"
click at [640, 285] on input "text" at bounding box center [694, 278] width 412 height 42
type input "*****"
click at [621, 357] on input "text" at bounding box center [694, 353] width 412 height 42
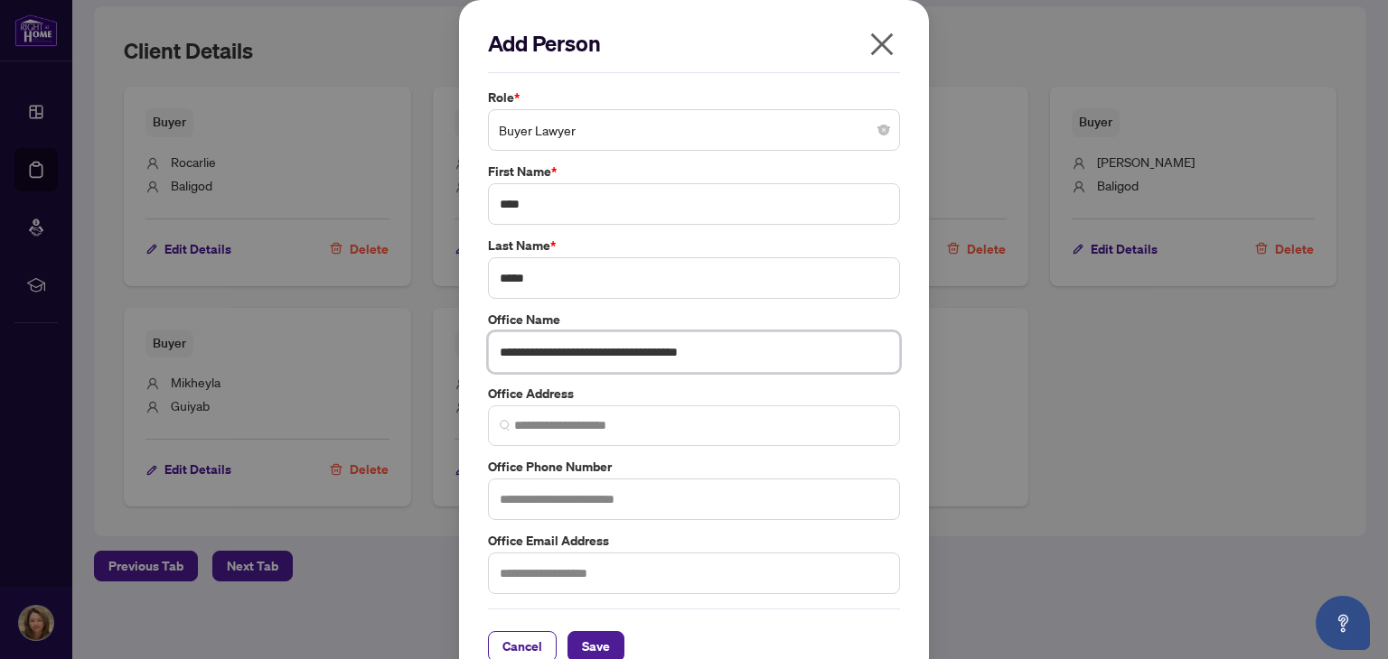
type input "**********"
click at [590, 500] on input "text" at bounding box center [694, 500] width 412 height 42
click at [601, 572] on input "text" at bounding box center [694, 574] width 412 height 42
type input "**********"
click at [583, 644] on span "Save" at bounding box center [596, 646] width 28 height 29
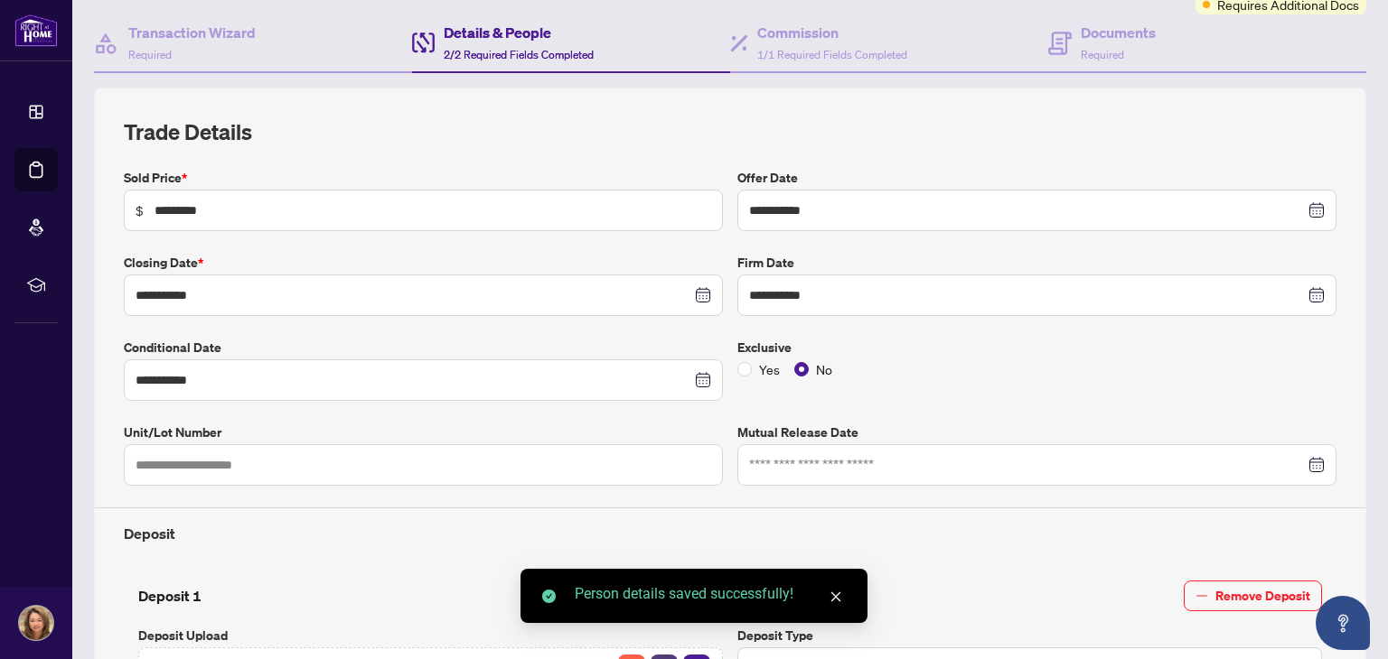
scroll to position [0, 0]
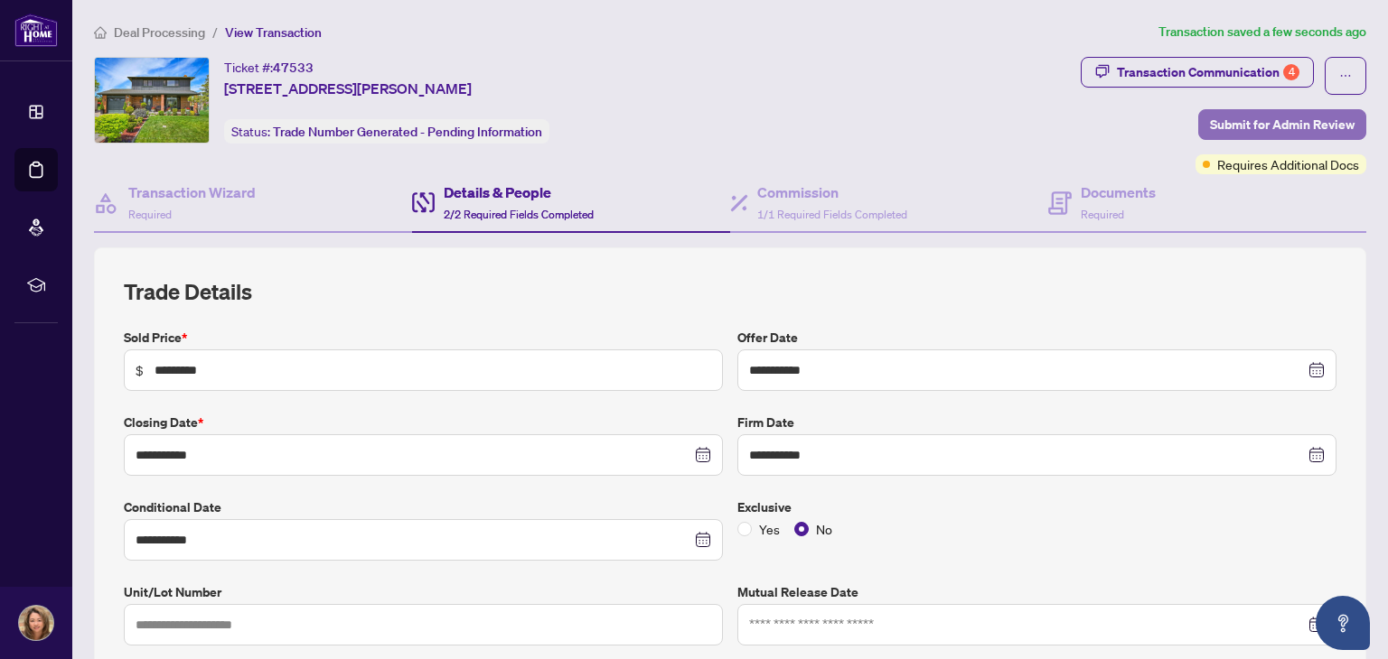
click at [1290, 121] on span "Submit for Admin Review" at bounding box center [1282, 124] width 145 height 29
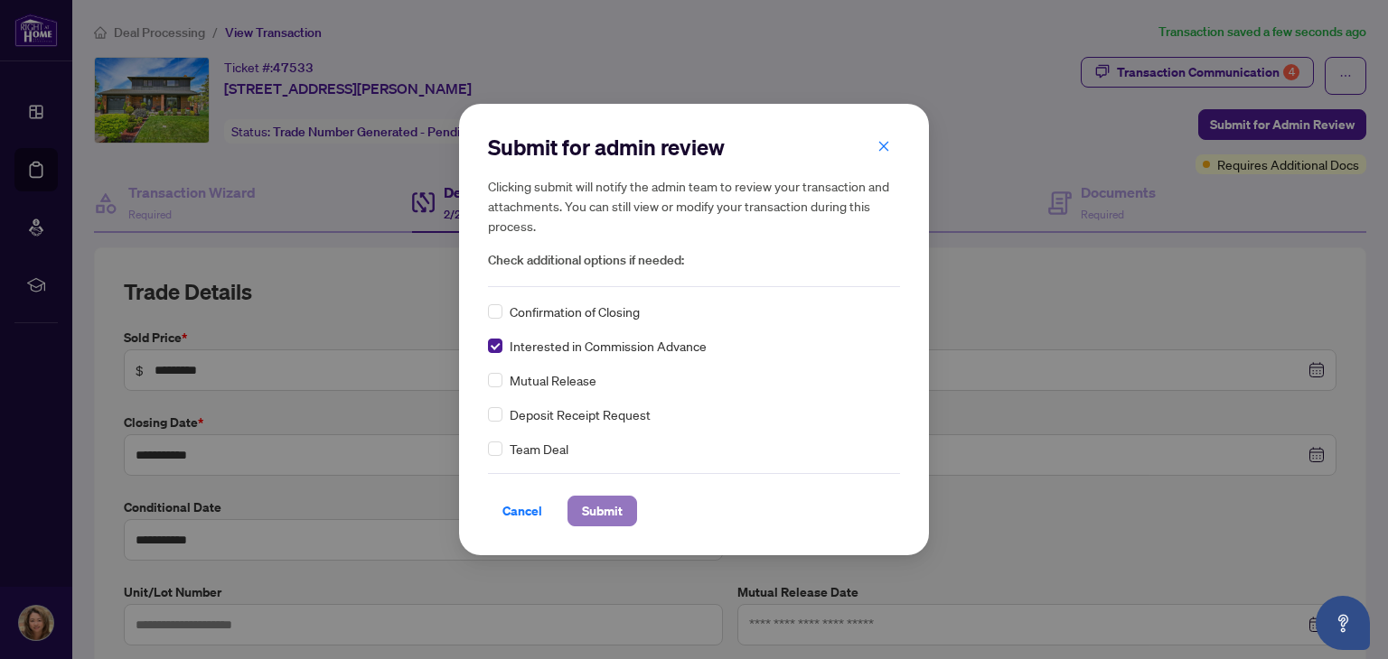
click at [602, 517] on span "Submit" at bounding box center [602, 511] width 41 height 29
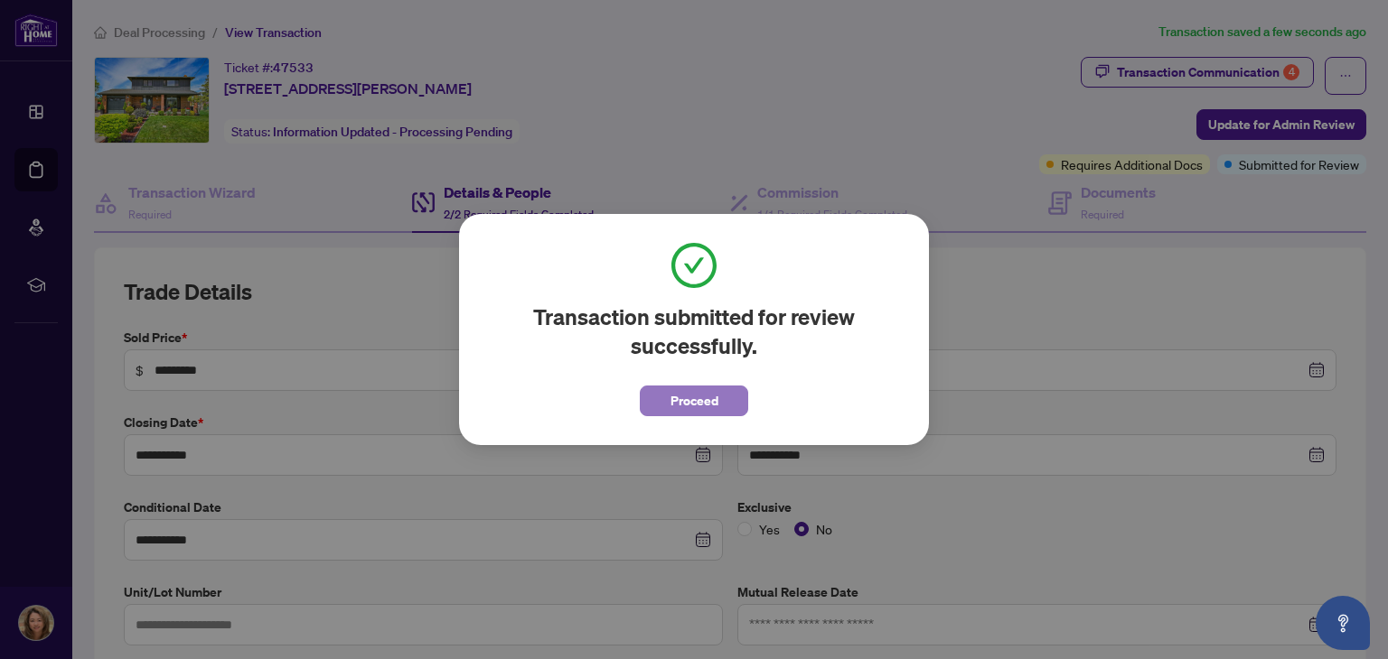
click at [680, 405] on span "Proceed" at bounding box center [694, 401] width 48 height 29
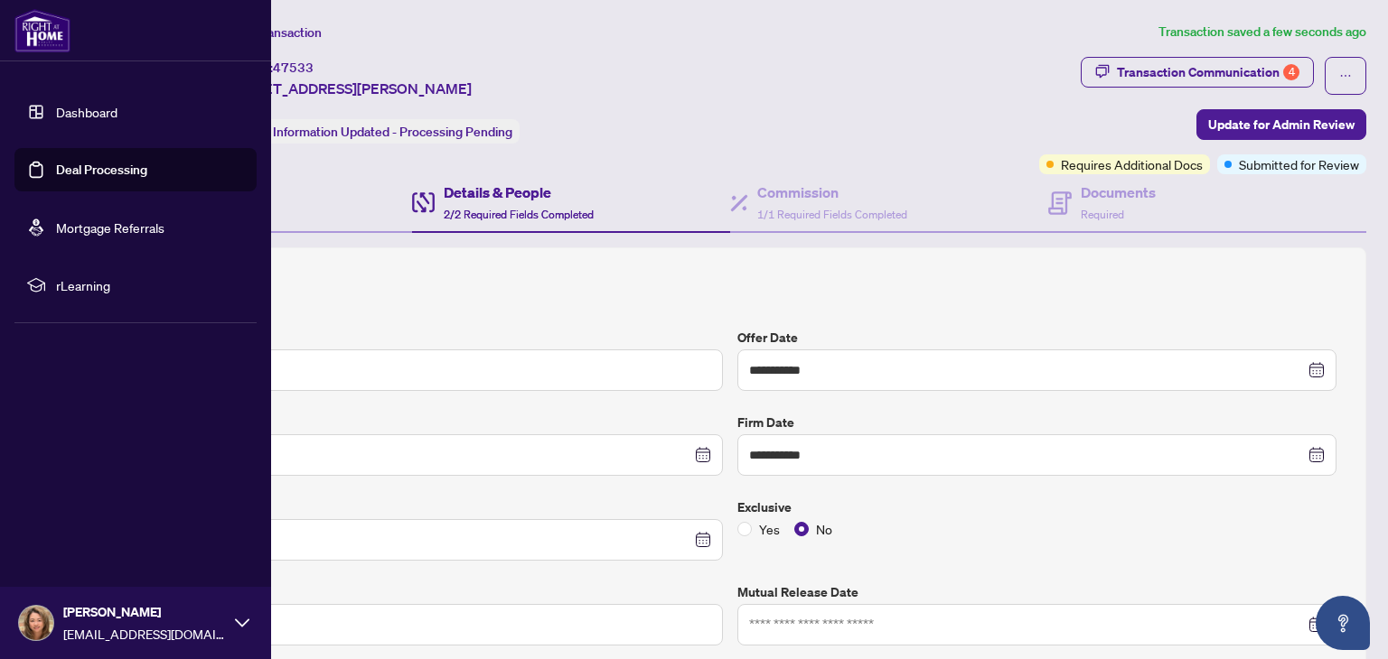
click at [134, 172] on link "Deal Processing" at bounding box center [101, 170] width 91 height 16
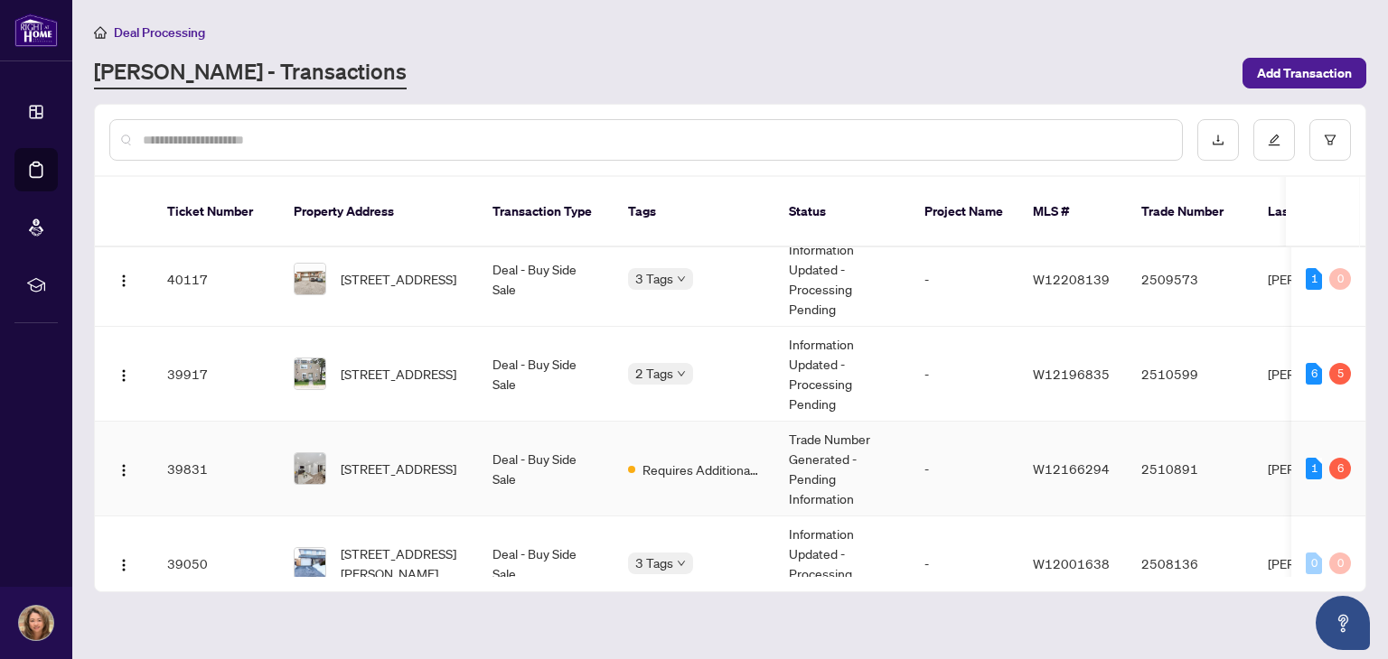
scroll to position [679, 0]
click at [827, 361] on td "Information Updated - Processing Pending" at bounding box center [842, 374] width 136 height 95
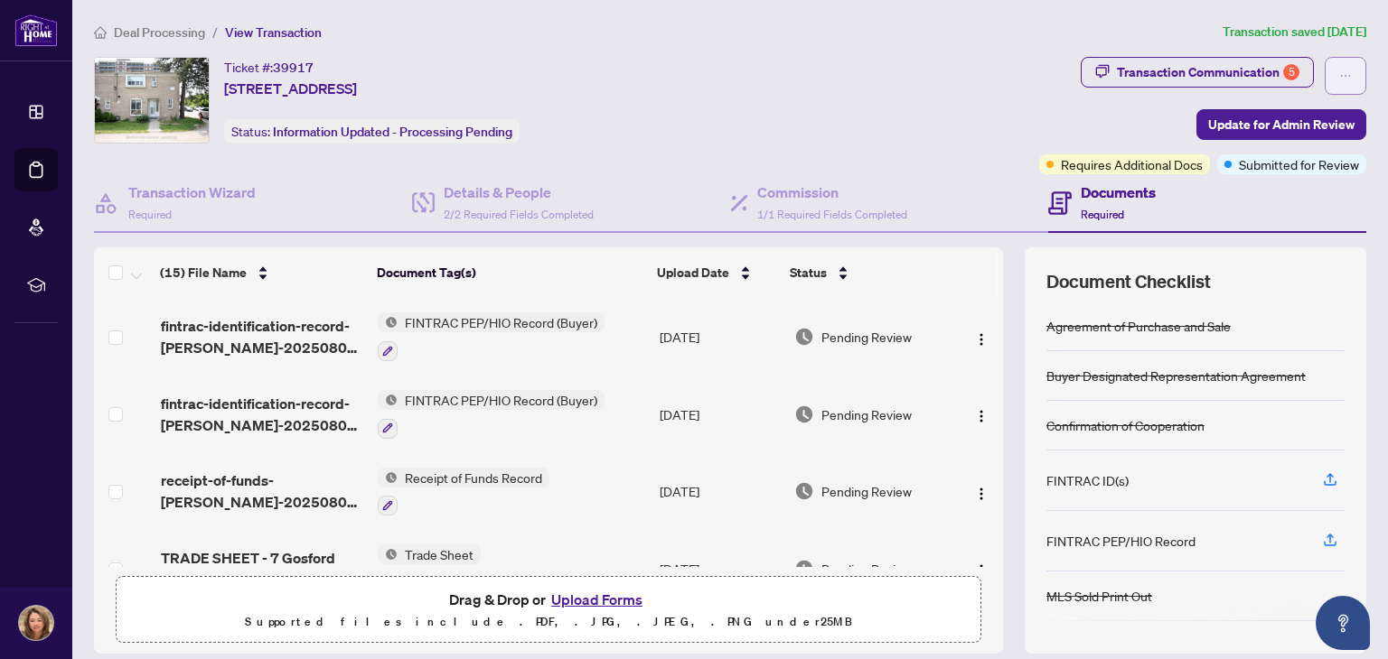
click at [1324, 73] on button "button" at bounding box center [1345, 76] width 42 height 38
click at [1080, 139] on div "Transaction Communication 5 Update for Admin Review Requires Additional Docs Su…" at bounding box center [1202, 115] width 327 height 117
click at [1239, 122] on span "Update for Admin Review" at bounding box center [1281, 124] width 146 height 29
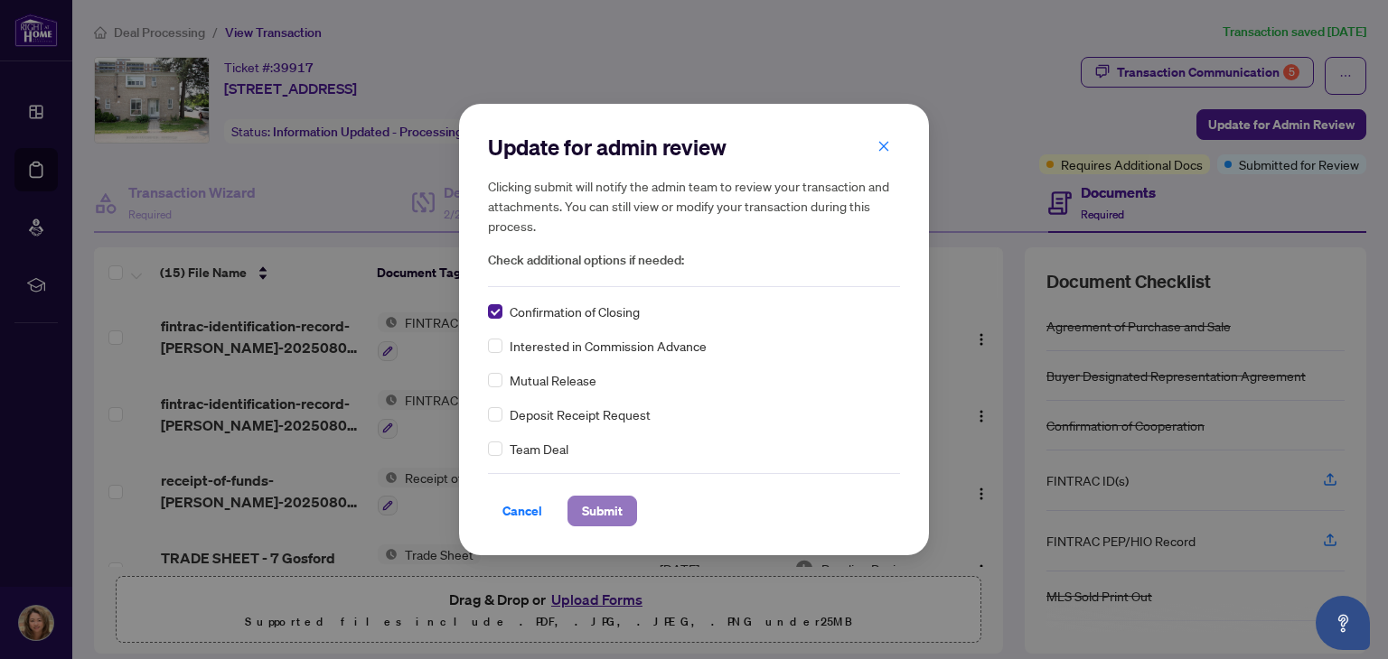
click at [607, 503] on span "Submit" at bounding box center [602, 511] width 41 height 29
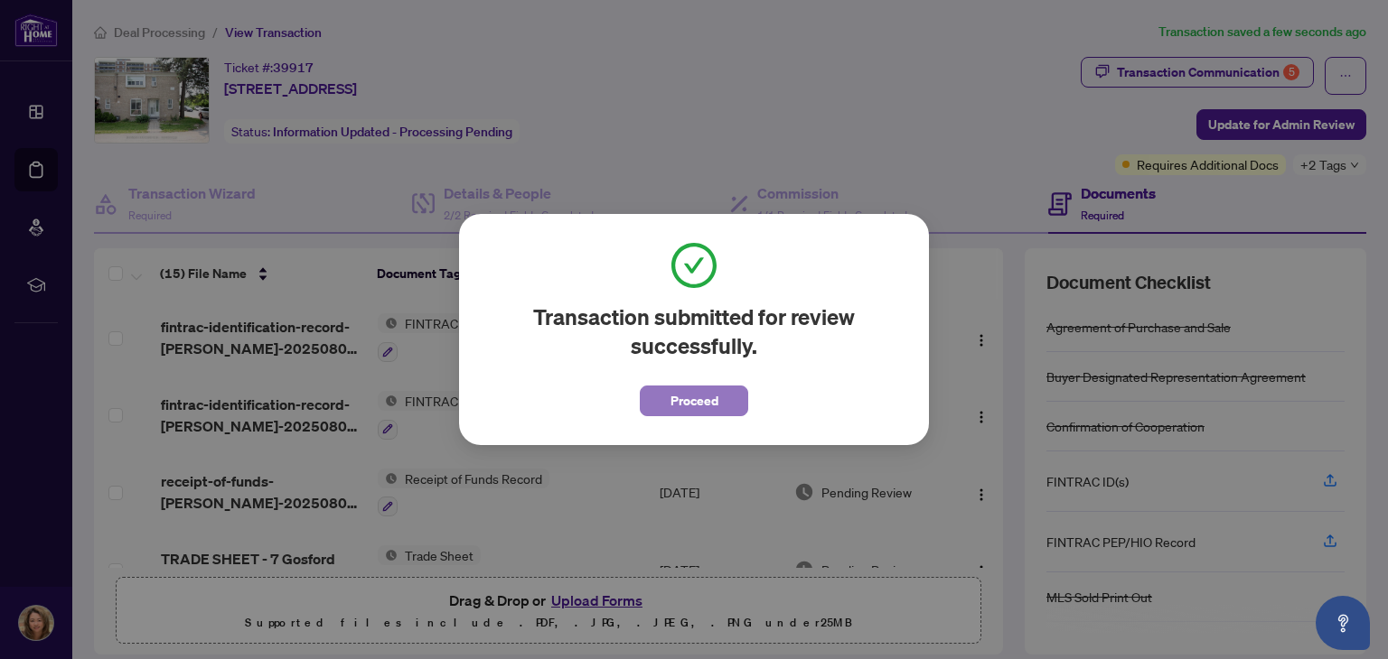
click at [711, 404] on span "Proceed" at bounding box center [694, 401] width 48 height 29
